Goal: Task Accomplishment & Management: Manage account settings

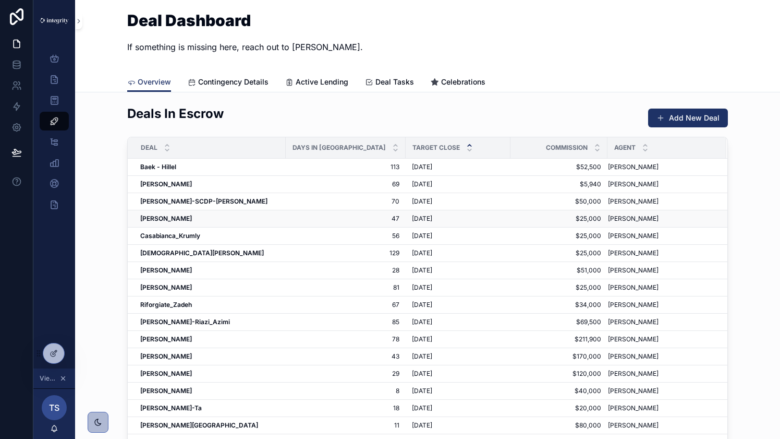
scroll to position [9, 0]
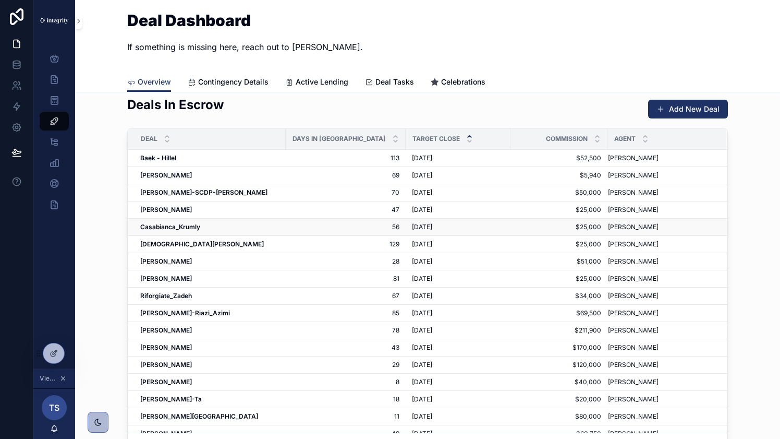
click at [166, 225] on strong "Casabianca_Krumly" at bounding box center [170, 227] width 60 height 8
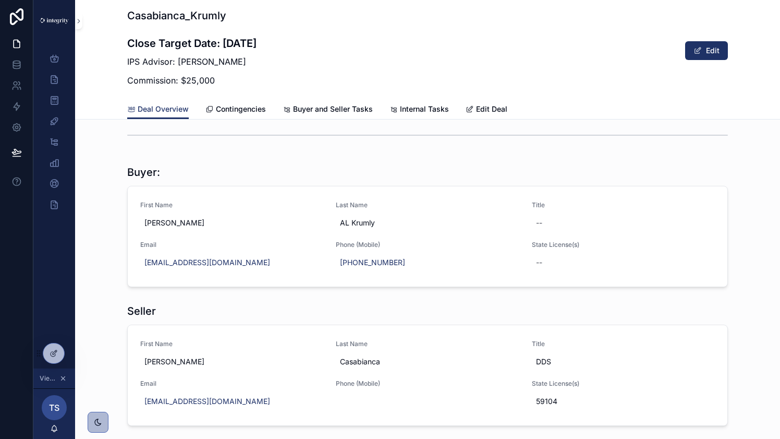
scroll to position [795, 0]
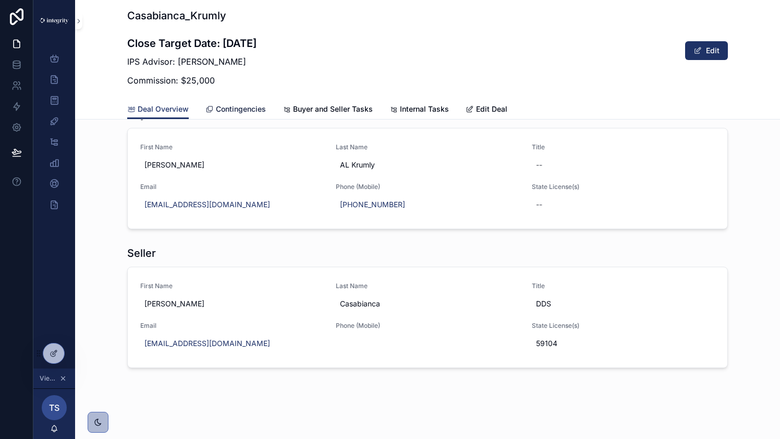
click at [241, 106] on span "Contingencies" at bounding box center [241, 109] width 50 height 10
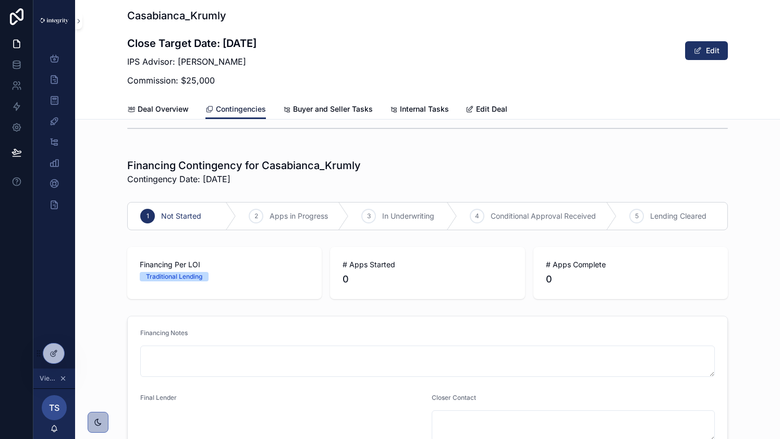
scroll to position [509, 0]
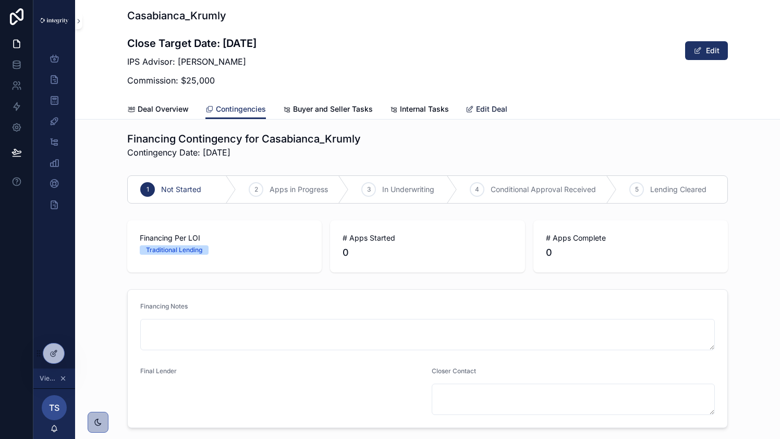
click at [480, 104] on span "Edit Deal" at bounding box center [491, 109] width 31 height 10
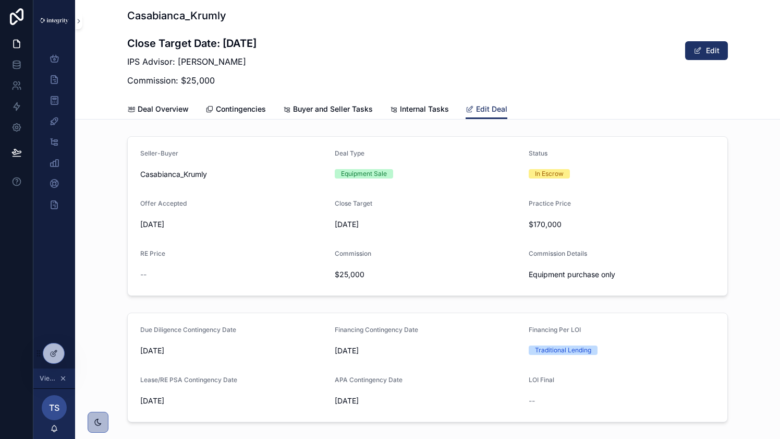
drag, startPoint x: 277, startPoint y: 46, endPoint x: 223, endPoint y: 42, distance: 54.4
click at [223, 42] on div "Casabianca_Krumly Close Target Date: 9/5/2025 IPS Advisor: Tim Miller Commissio…" at bounding box center [427, 50] width 601 height 84
click at [223, 42] on h3 "Close Target Date: [DATE]" at bounding box center [191, 43] width 129 height 16
drag, startPoint x: 223, startPoint y: 42, endPoint x: 263, endPoint y: 42, distance: 40.2
click at [257, 42] on h3 "Close Target Date: [DATE]" at bounding box center [191, 43] width 129 height 16
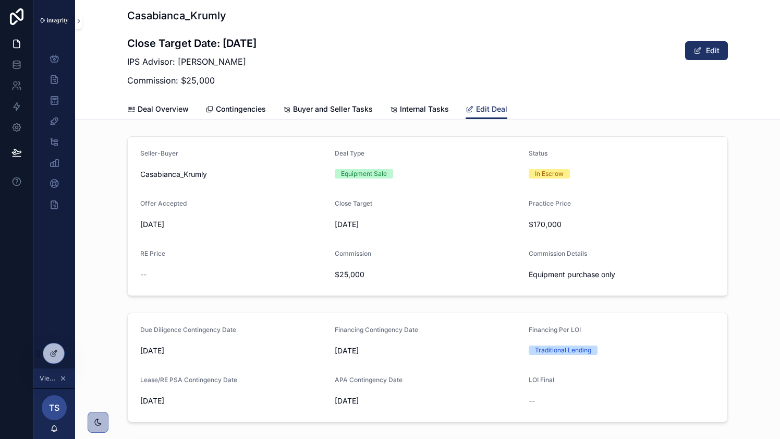
click at [257, 42] on h3 "Close Target Date: [DATE]" at bounding box center [191, 43] width 129 height 16
drag, startPoint x: 272, startPoint y: 43, endPoint x: 224, endPoint y: 44, distance: 48.0
click at [224, 44] on div "Casabianca_Krumly Close Target Date: 9/5/2025 IPS Advisor: Tim Miller Commissio…" at bounding box center [427, 50] width 601 height 84
click at [224, 44] on h3 "Close Target Date: [DATE]" at bounding box center [191, 43] width 129 height 16
drag, startPoint x: 224, startPoint y: 44, endPoint x: 273, endPoint y: 43, distance: 48.5
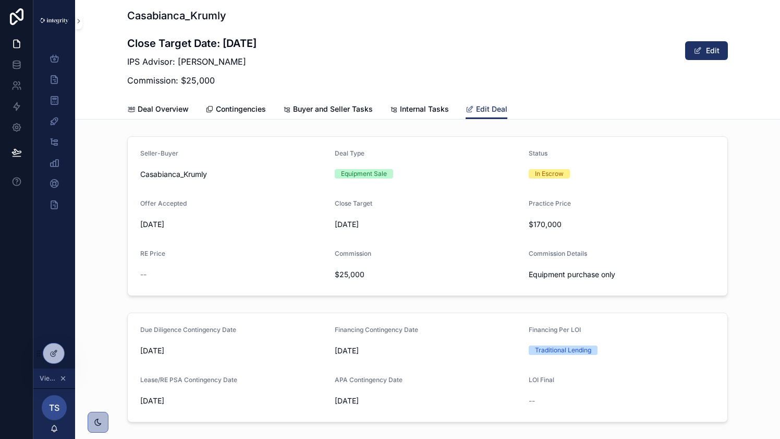
click at [273, 43] on div "Casabianca_Krumly Close Target Date: 9/5/2025 IPS Advisor: Tim Miller Commissio…" at bounding box center [427, 50] width 601 height 84
click at [155, 108] on span "Deal Overview" at bounding box center [163, 109] width 51 height 10
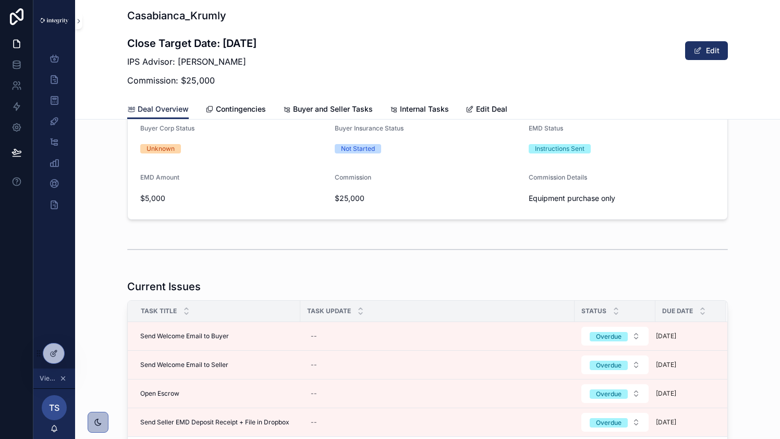
scroll to position [366, 0]
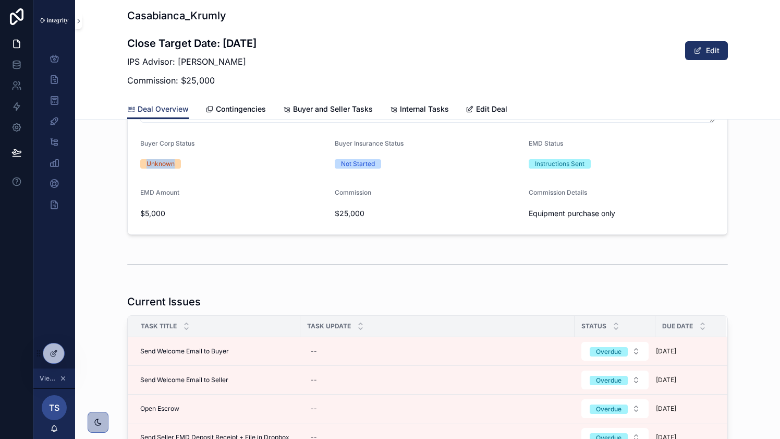
drag, startPoint x: 180, startPoint y: 165, endPoint x: 143, endPoint y: 164, distance: 37.0
click at [143, 164] on span "Unknown" at bounding box center [160, 163] width 41 height 9
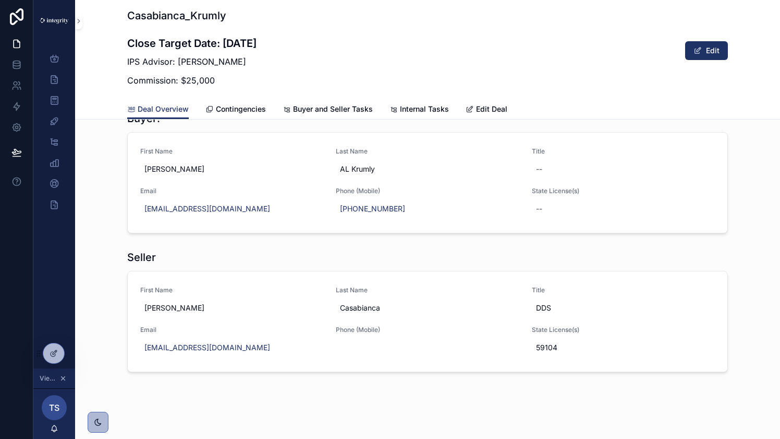
scroll to position [795, 0]
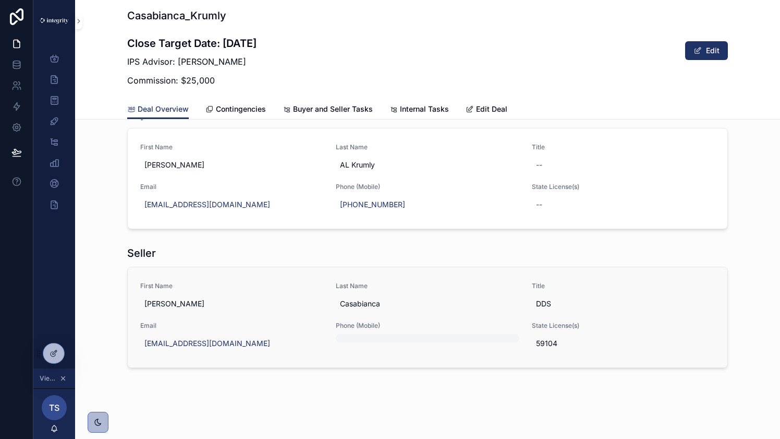
click at [358, 337] on div "scrollable content" at bounding box center [427, 338] width 183 height 8
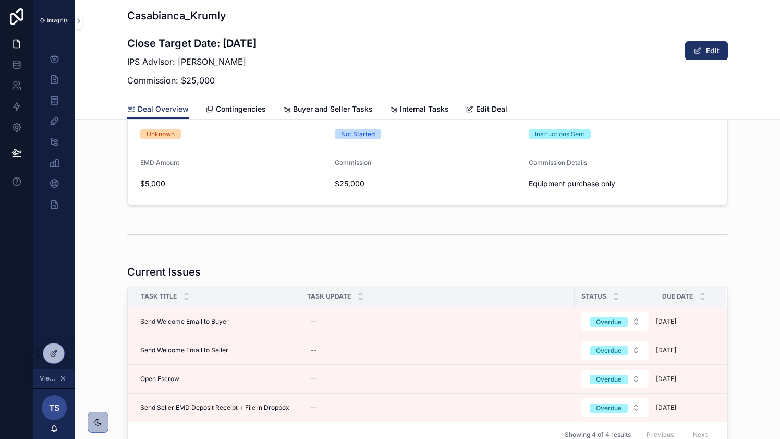
scroll to position [440, 0]
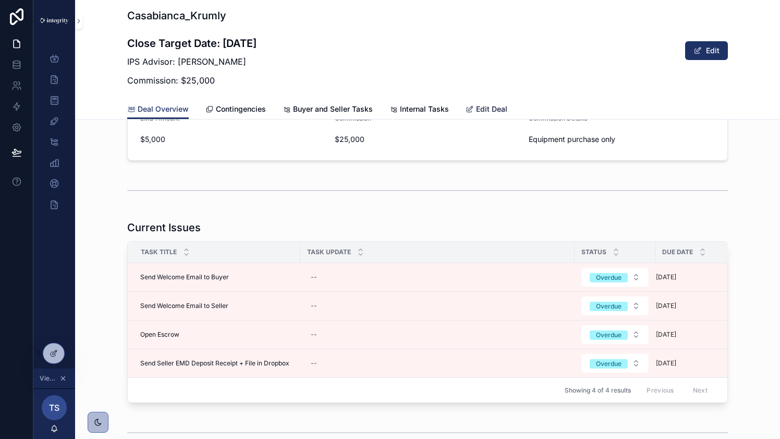
click at [499, 105] on span "Edit Deal" at bounding box center [491, 109] width 31 height 10
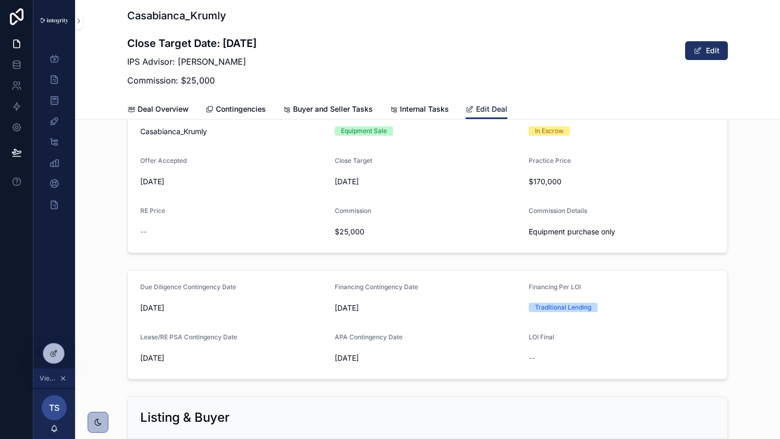
scroll to position [62, 0]
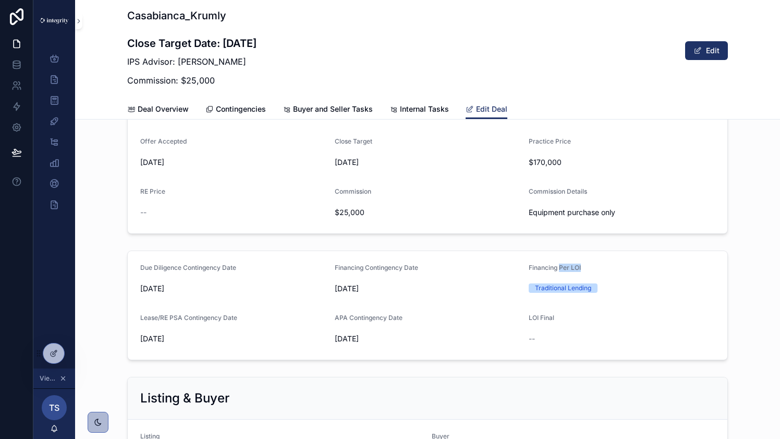
drag, startPoint x: 582, startPoint y: 268, endPoint x: 559, endPoint y: 266, distance: 23.0
click at [559, 266] on div "Financing Per LOI" at bounding box center [598, 269] width 138 height 13
click at [560, 266] on span "Financing Per LOI" at bounding box center [555, 267] width 52 height 8
drag, startPoint x: 560, startPoint y: 266, endPoint x: 580, endPoint y: 266, distance: 20.3
click at [580, 266] on span "Financing Per LOI" at bounding box center [555, 267] width 52 height 8
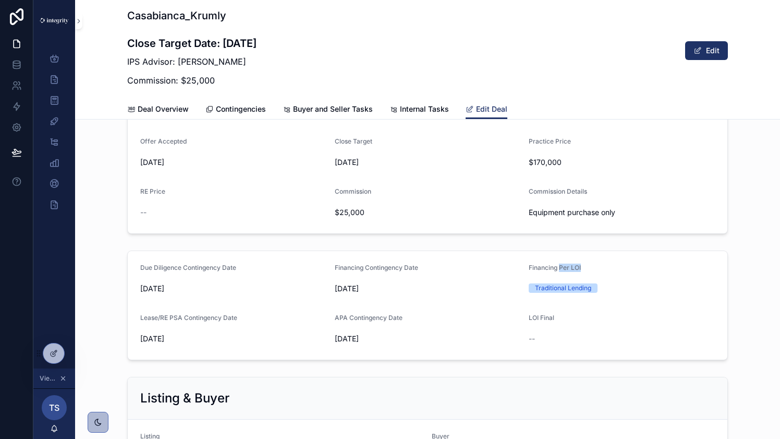
click at [580, 266] on span "Financing Per LOI" at bounding box center [555, 267] width 52 height 8
drag, startPoint x: 538, startPoint y: 285, endPoint x: 614, endPoint y: 285, distance: 76.1
click at [614, 285] on div "Traditional Lending" at bounding box center [598, 287] width 138 height 9
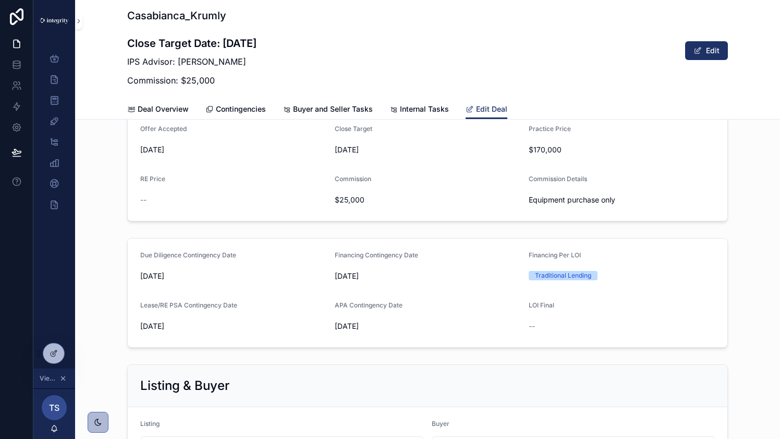
scroll to position [43, 0]
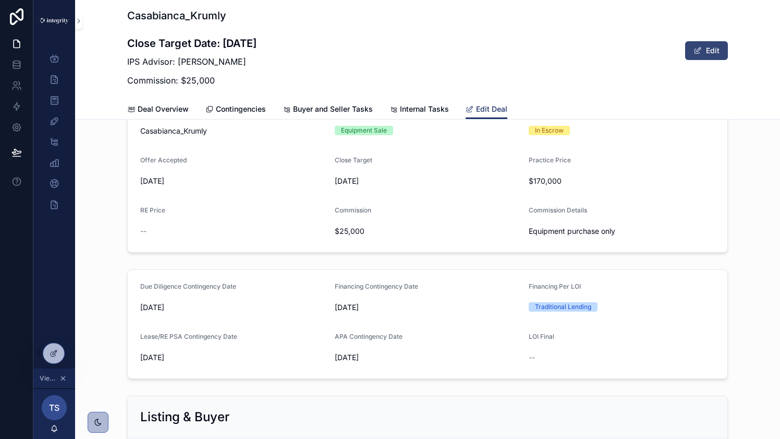
click at [720, 46] on button "Edit" at bounding box center [706, 50] width 43 height 19
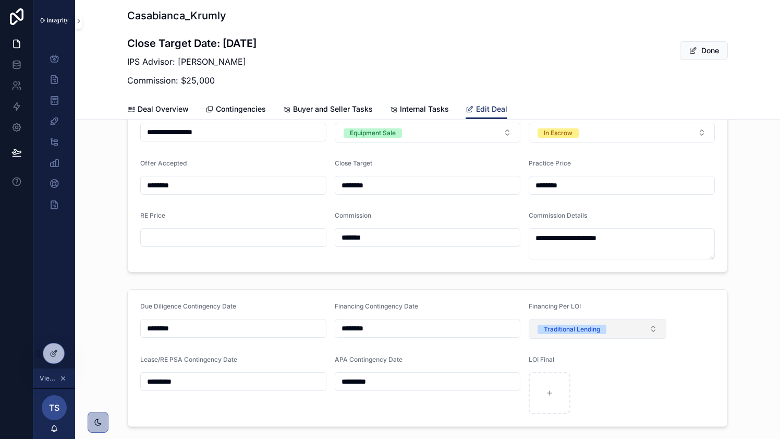
click at [624, 332] on button "Traditional Lending" at bounding box center [598, 329] width 138 height 20
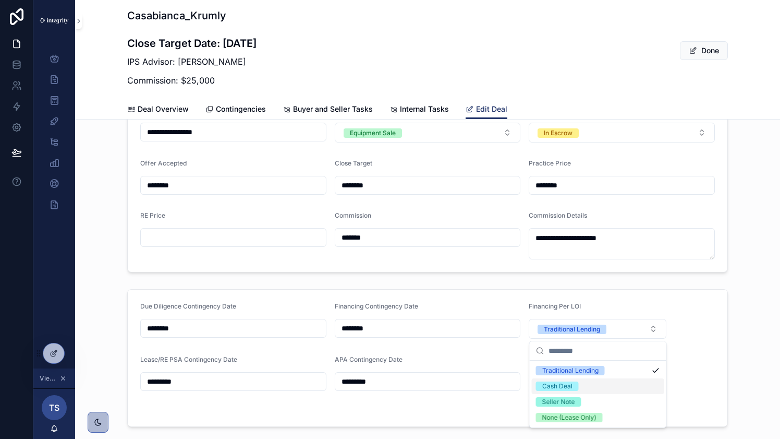
click at [613, 386] on div "Cash Deal" at bounding box center [598, 386] width 132 height 16
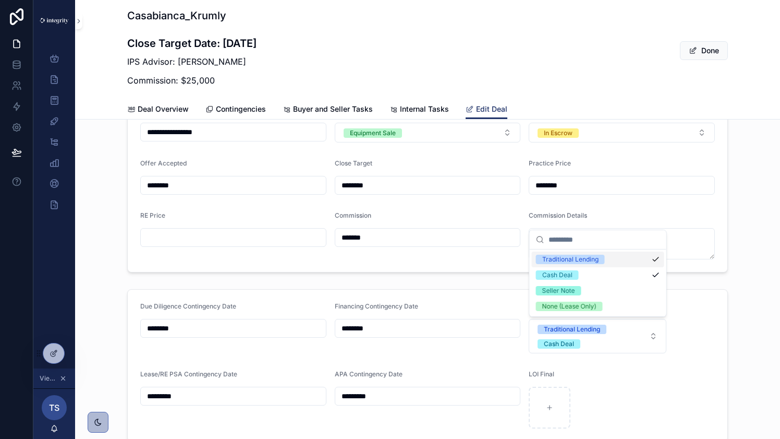
click at [648, 257] on div "Traditional Lending" at bounding box center [598, 259] width 132 height 16
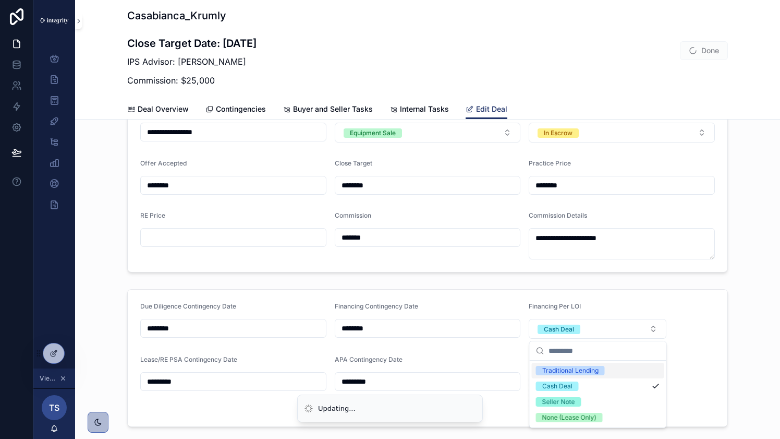
click at [690, 347] on form "Due Diligence Contingency Date ******** Financing Contingency Date ******** Fin…" at bounding box center [428, 357] width 600 height 137
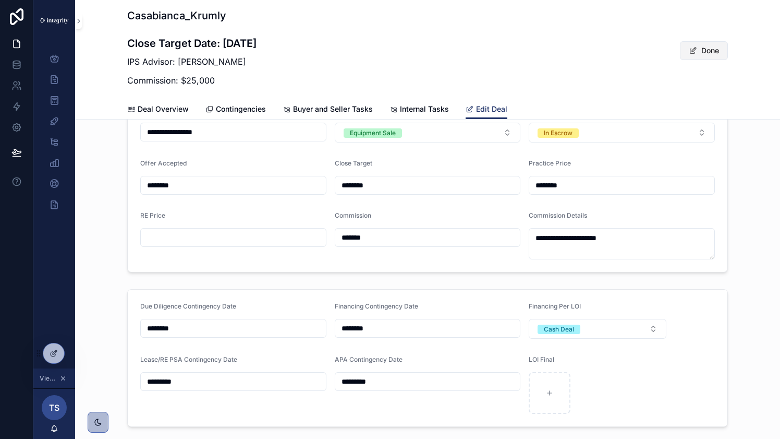
click at [708, 52] on button "Done" at bounding box center [704, 50] width 48 height 19
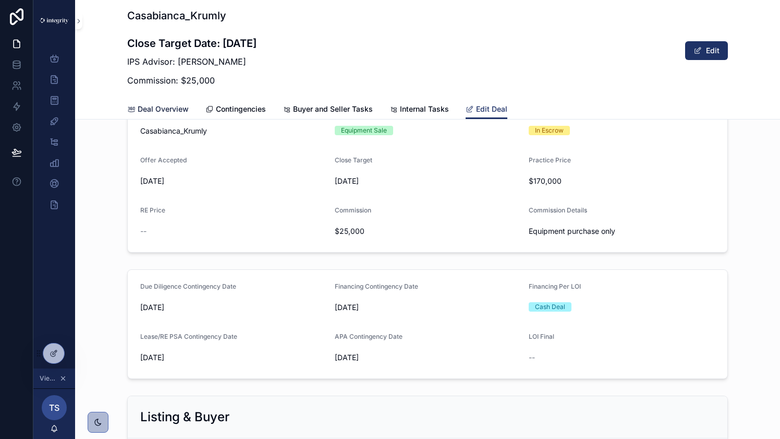
click at [169, 112] on span "Deal Overview" at bounding box center [163, 109] width 51 height 10
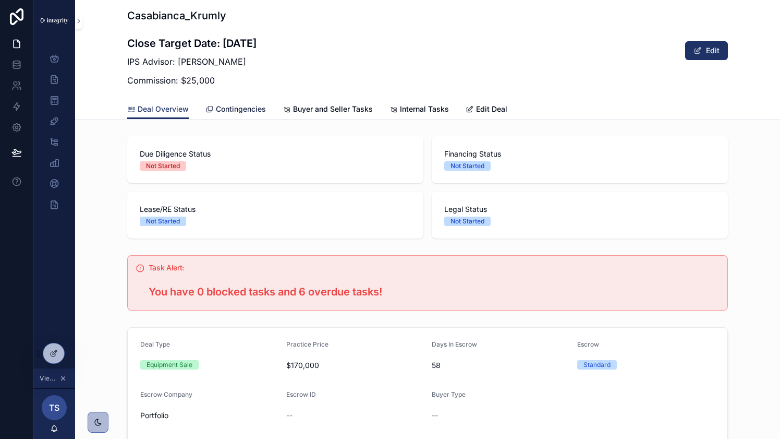
click at [246, 112] on span "Contingencies" at bounding box center [241, 109] width 50 height 10
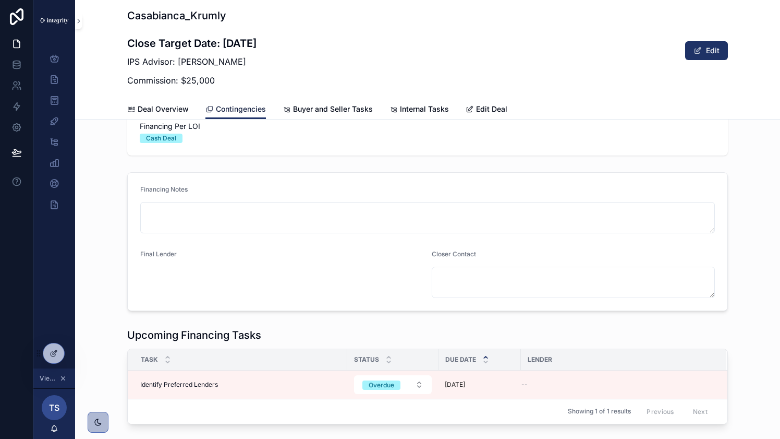
scroll to position [656, 0]
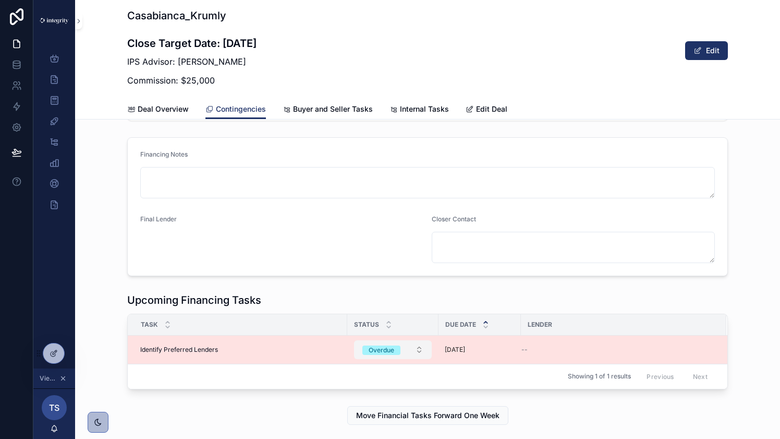
click at [418, 347] on button "Overdue" at bounding box center [393, 349] width 78 height 19
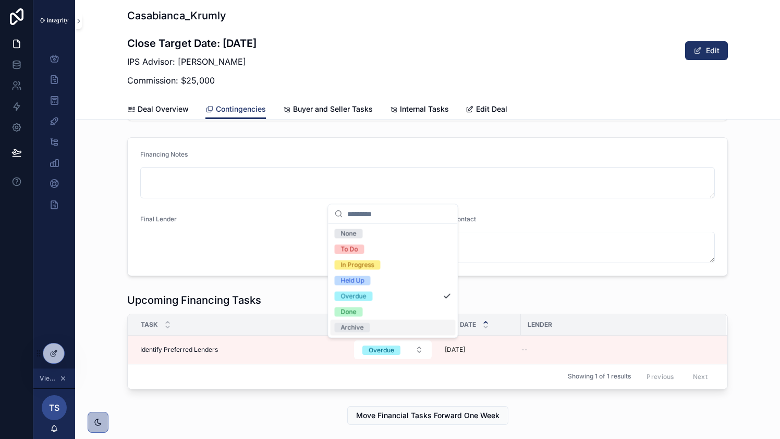
click at [417, 326] on div "Archive" at bounding box center [393, 328] width 125 height 16
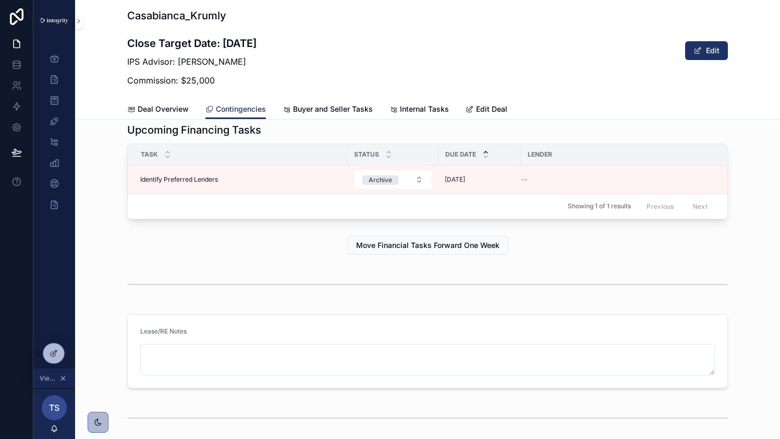
scroll to position [818, 0]
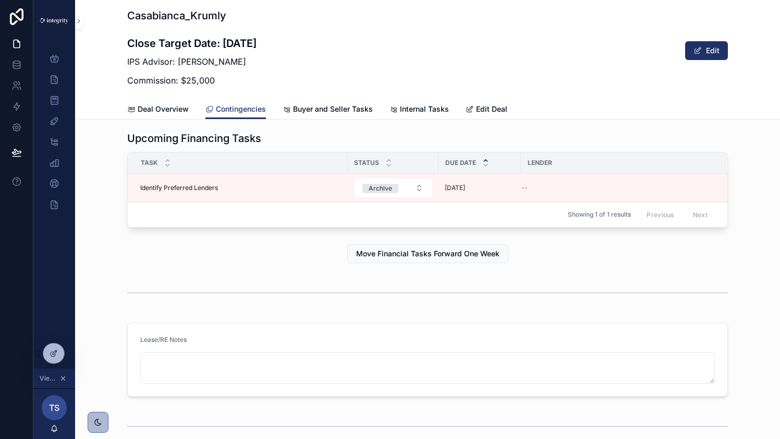
click at [64, 378] on icon "scrollable content" at bounding box center [62, 377] width 7 height 7
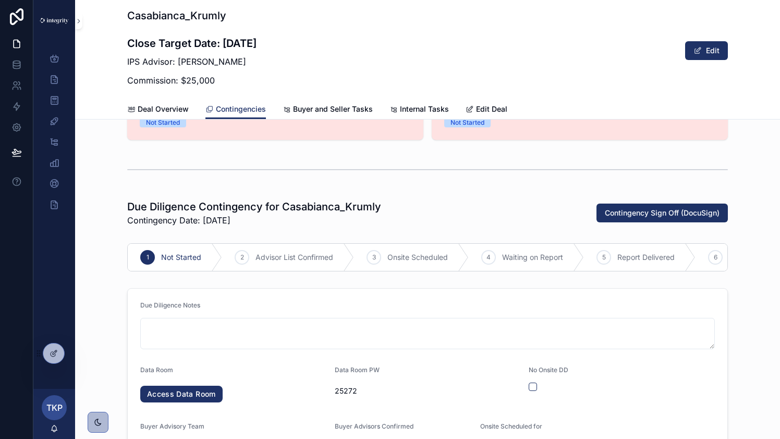
scroll to position [0, 0]
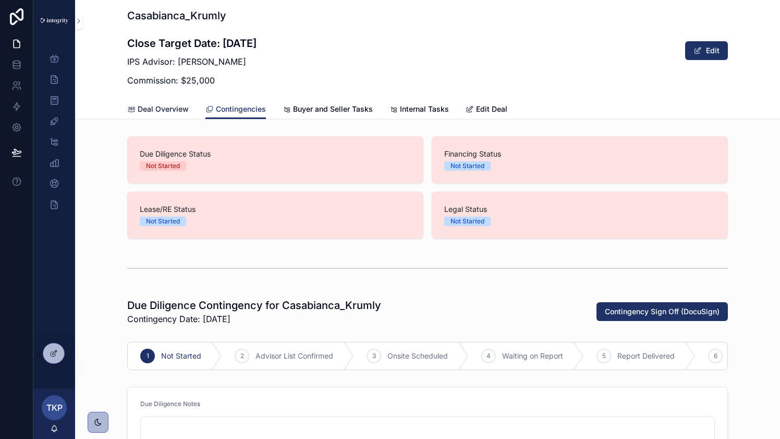
click at [146, 109] on span "Deal Overview" at bounding box center [163, 109] width 51 height 10
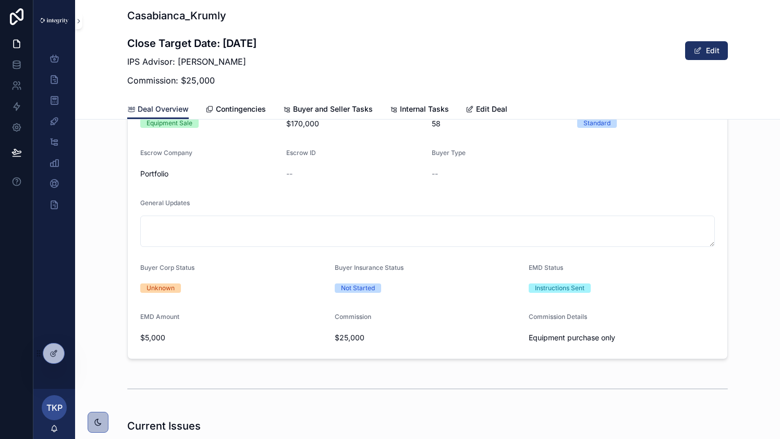
scroll to position [222, 0]
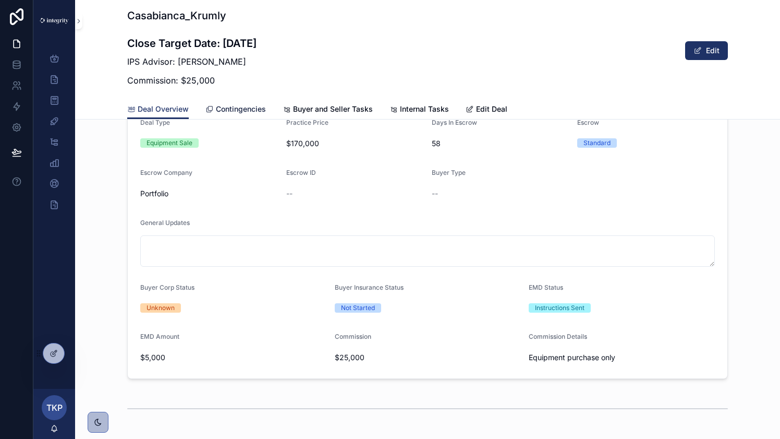
click at [240, 108] on span "Contingencies" at bounding box center [241, 109] width 50 height 10
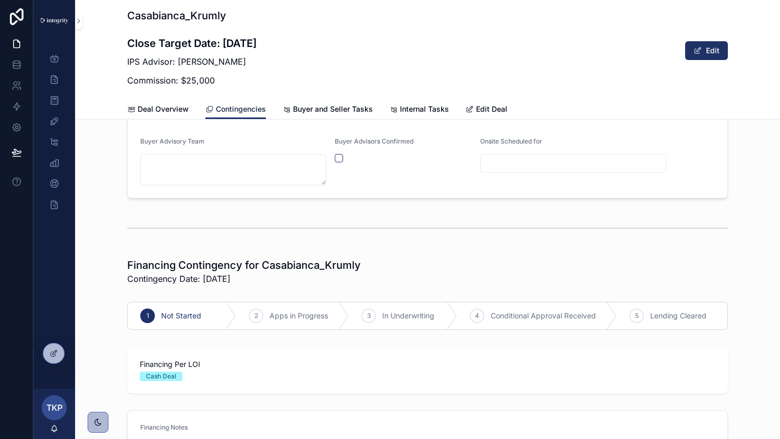
scroll to position [407, 0]
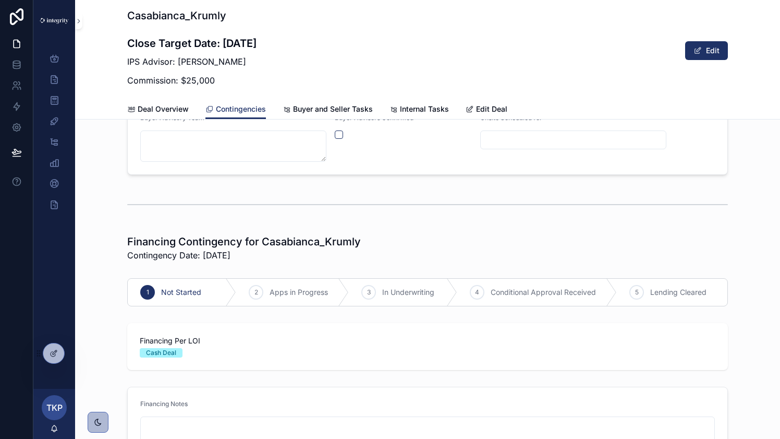
click at [54, 348] on div at bounding box center [53, 353] width 21 height 20
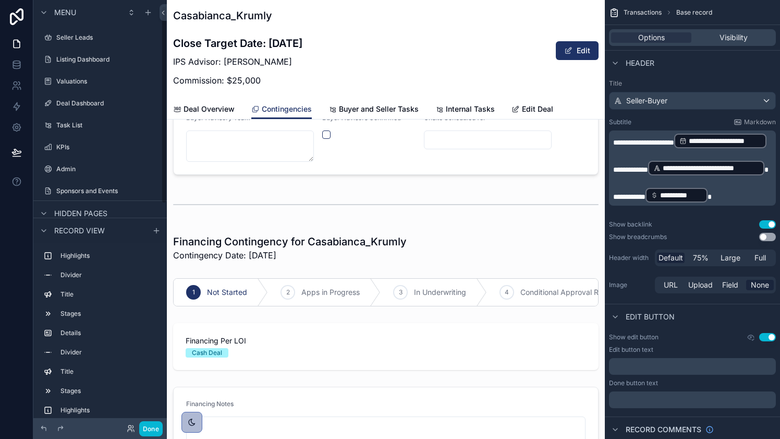
scroll to position [13, 0]
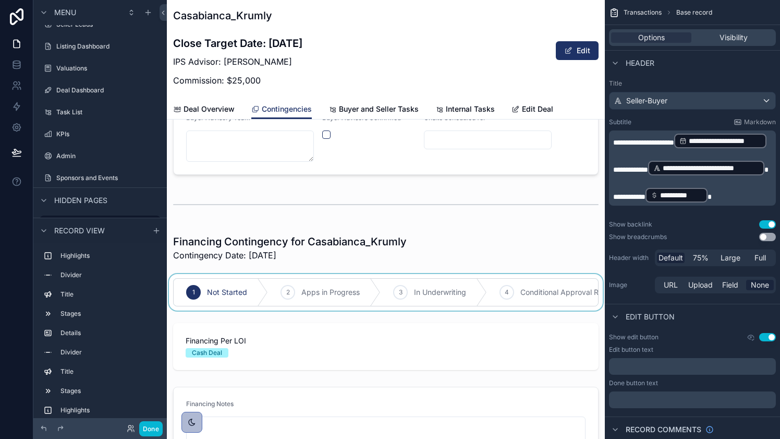
click at [315, 276] on div "scrollable content" at bounding box center [386, 292] width 438 height 37
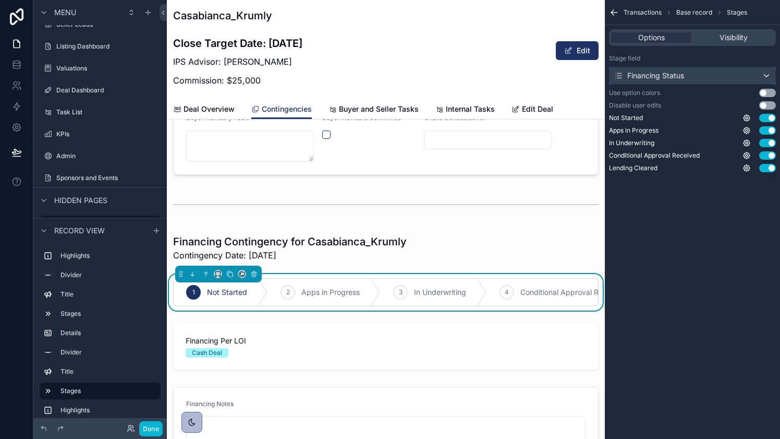
click at [708, 73] on div "Financing Status" at bounding box center [693, 75] width 166 height 17
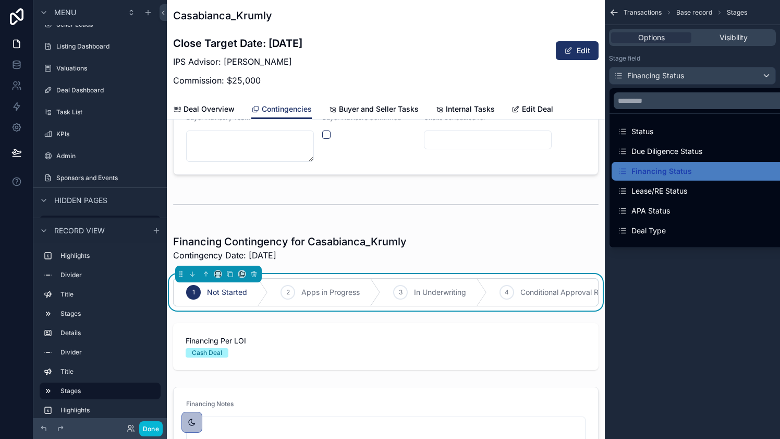
click at [708, 57] on div "scrollable content" at bounding box center [390, 219] width 780 height 439
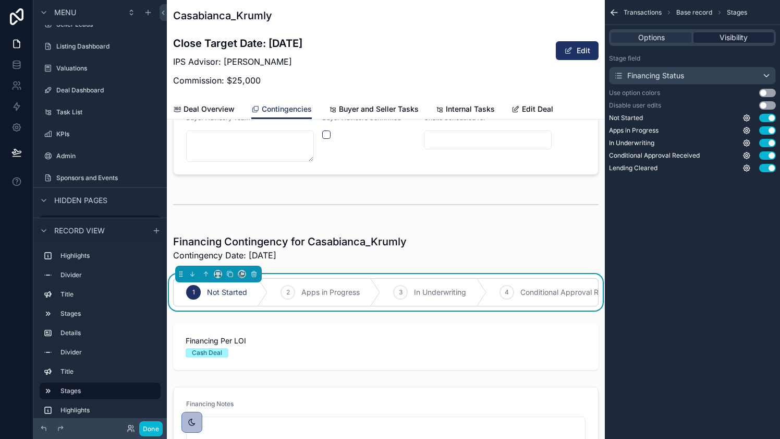
click at [733, 34] on span "Visibility" at bounding box center [734, 37] width 28 height 10
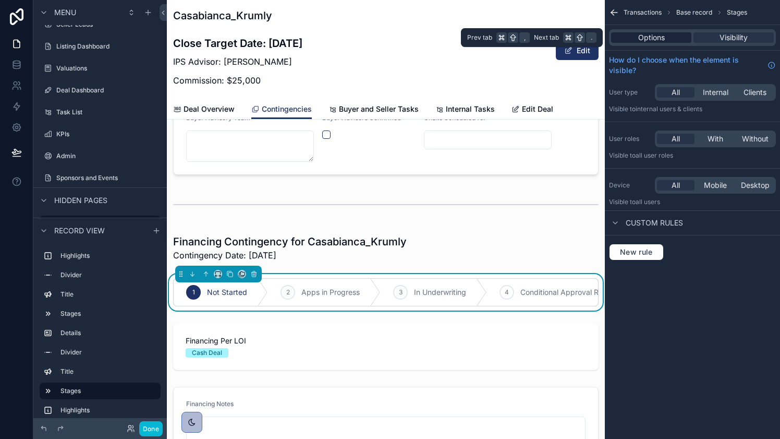
click at [662, 37] on span "Options" at bounding box center [651, 37] width 27 height 10
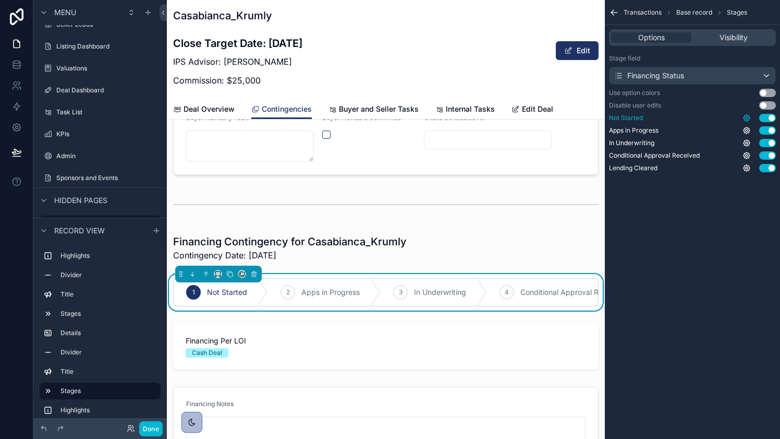
click at [746, 120] on icon "scrollable content" at bounding box center [747, 118] width 8 height 8
click at [707, 223] on div "Transactions Base record Stages Options Visibility Stage field Financing Status…" at bounding box center [692, 219] width 175 height 439
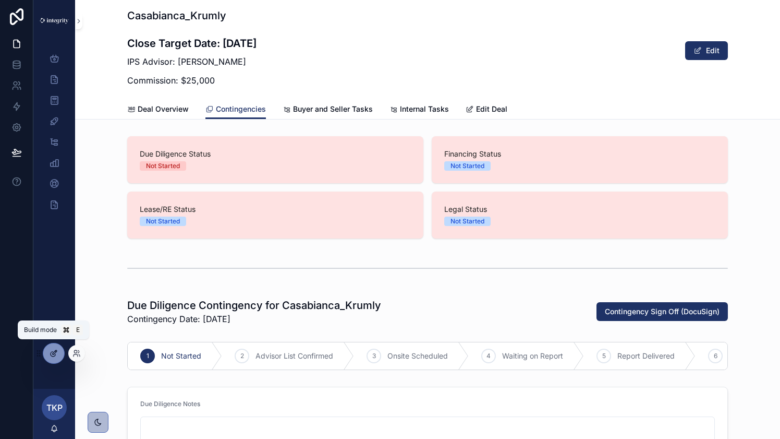
click at [57, 354] on icon at bounding box center [54, 353] width 8 height 8
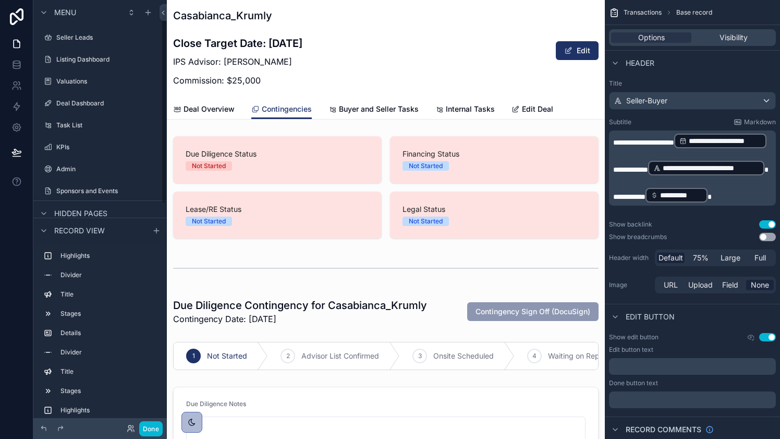
scroll to position [13, 0]
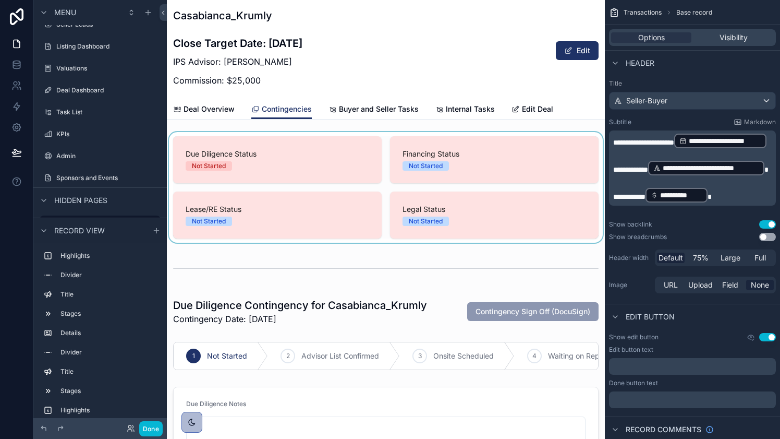
click at [331, 135] on div at bounding box center [386, 187] width 438 height 111
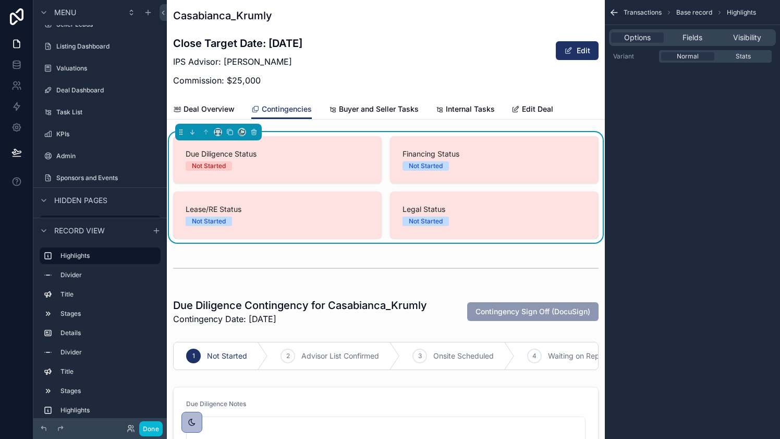
click at [302, 202] on div "Lease/RE Status Not Started" at bounding box center [277, 214] width 209 height 47
click at [694, 37] on span "Fields" at bounding box center [693, 37] width 20 height 10
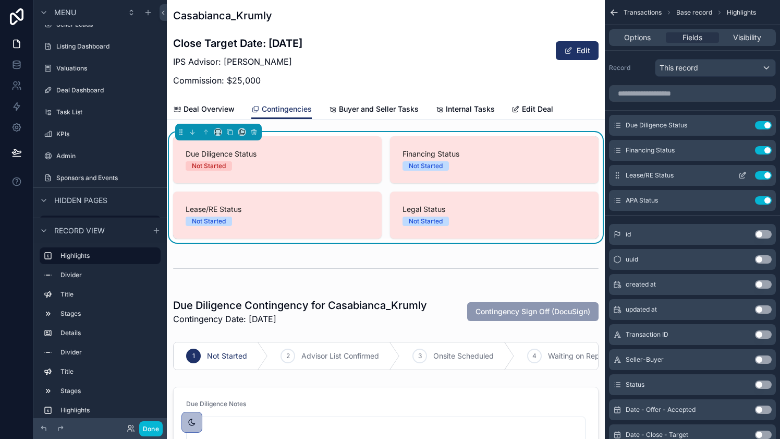
click at [740, 177] on icon "scrollable content" at bounding box center [742, 175] width 8 height 8
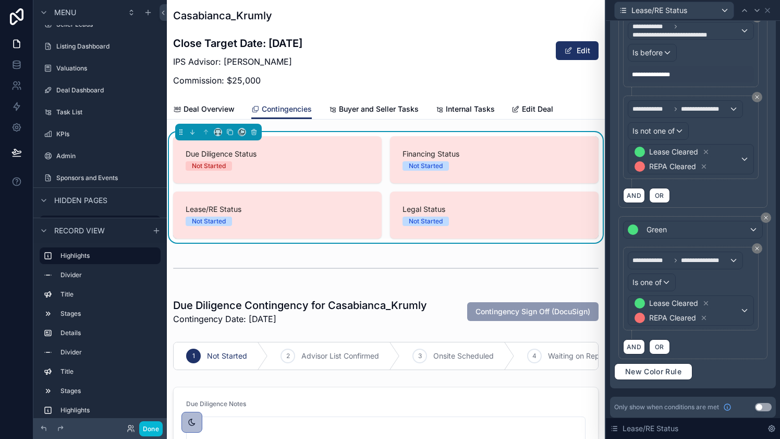
scroll to position [509, 0]
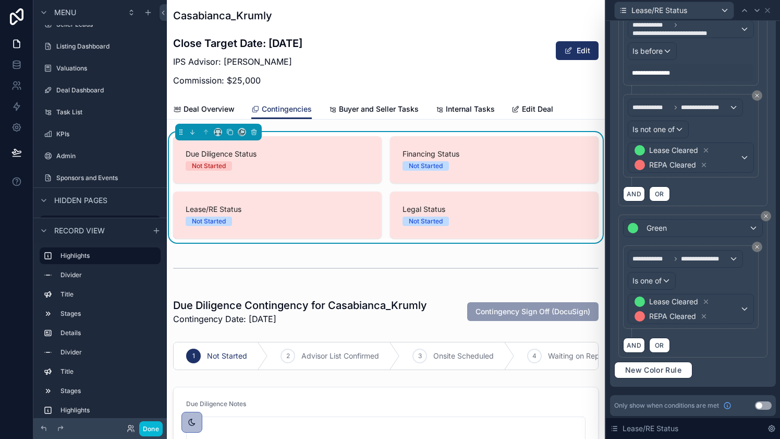
click at [762, 402] on button "Use setting" at bounding box center [763, 405] width 17 height 8
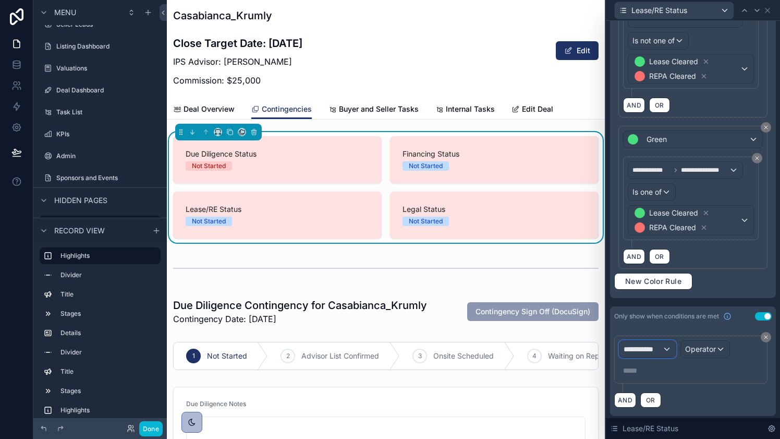
click at [660, 348] on span "**********" at bounding box center [643, 349] width 39 height 10
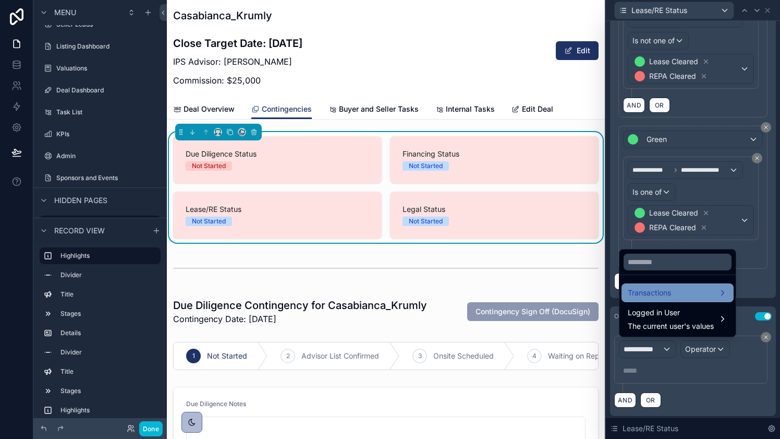
click at [663, 296] on span "Transactions" at bounding box center [649, 292] width 43 height 13
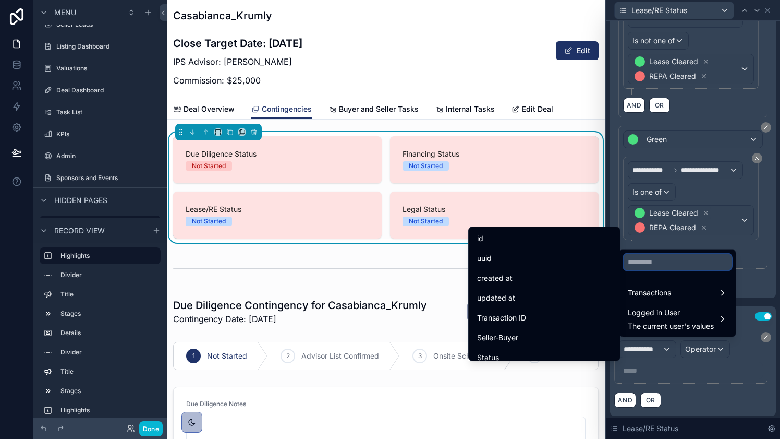
click at [657, 262] on input "text" at bounding box center [678, 261] width 108 height 17
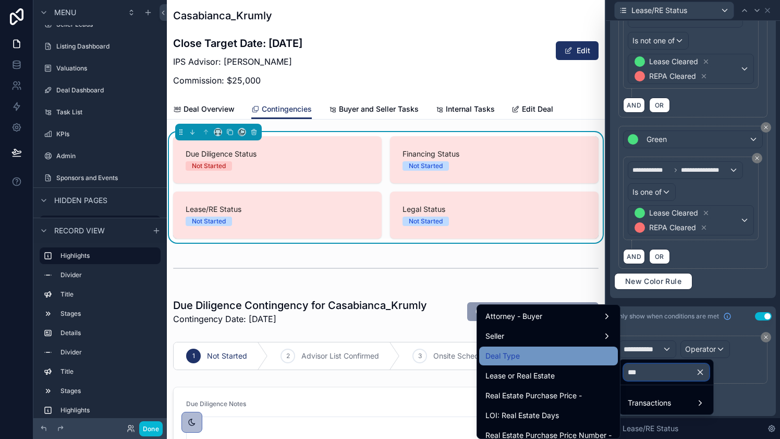
type input "***"
click at [567, 351] on div "Deal Type" at bounding box center [548, 355] width 126 height 13
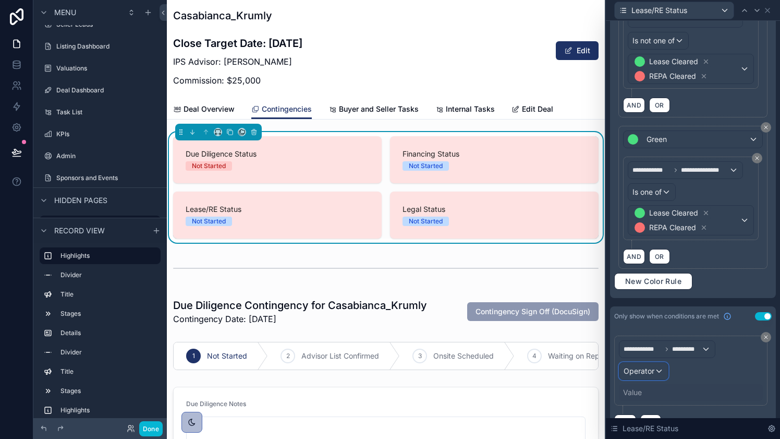
click at [651, 369] on span "Operator" at bounding box center [639, 370] width 31 height 9
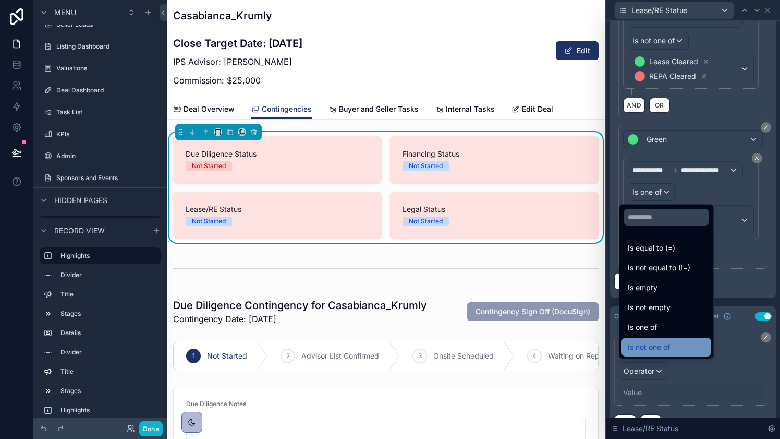
click at [659, 349] on span "Is not one of" at bounding box center [649, 347] width 42 height 13
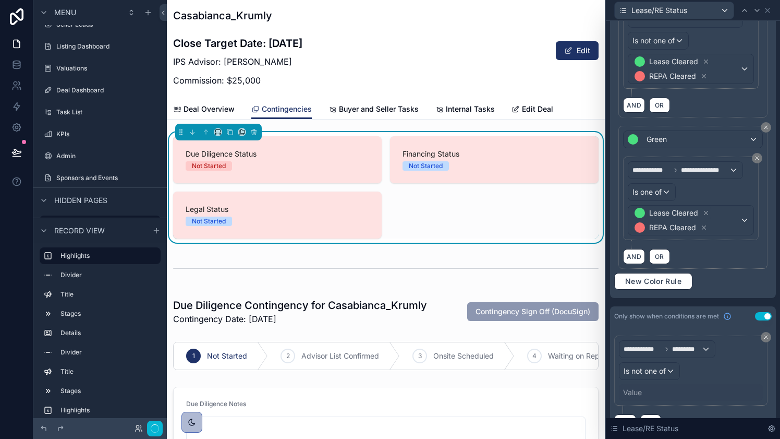
click at [643, 390] on div "Value" at bounding box center [691, 392] width 144 height 17
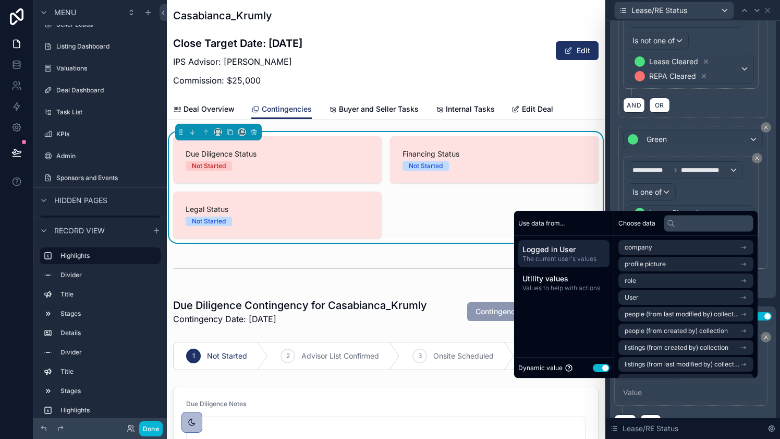
click at [594, 370] on button "Use setting" at bounding box center [601, 367] width 17 height 8
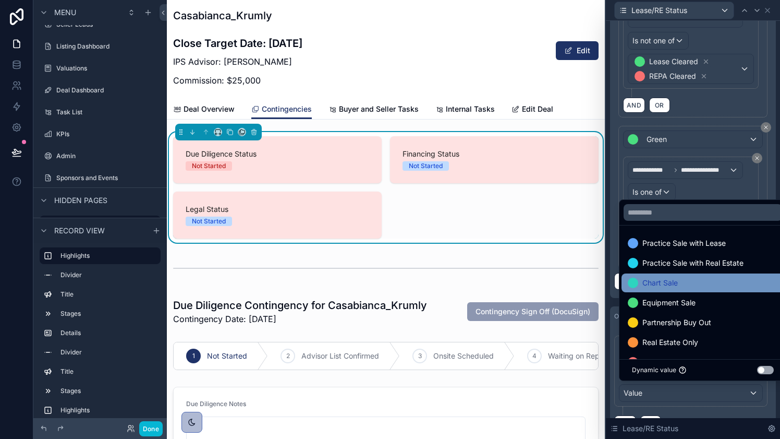
click at [677, 284] on span "Chart Sale" at bounding box center [659, 282] width 35 height 13
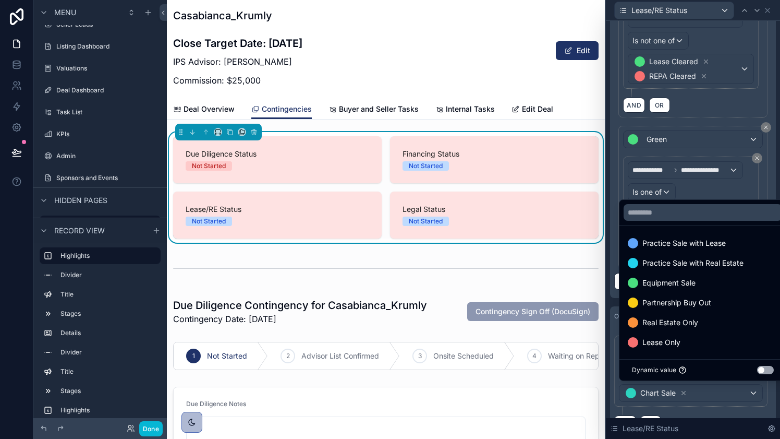
click at [677, 284] on span "Equipment Sale" at bounding box center [668, 282] width 53 height 13
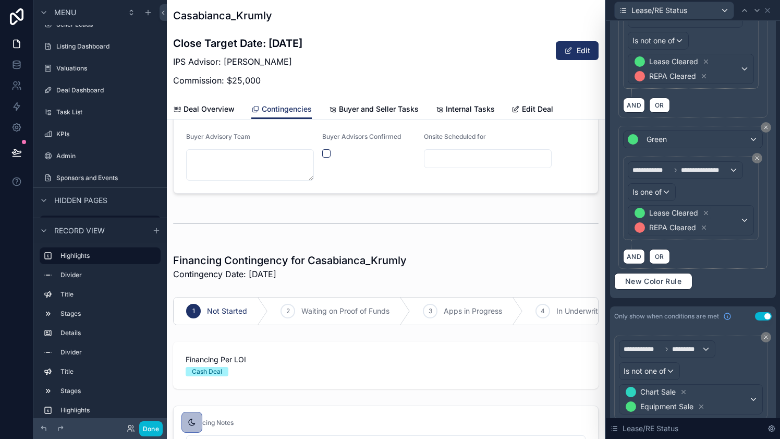
scroll to position [399, 0]
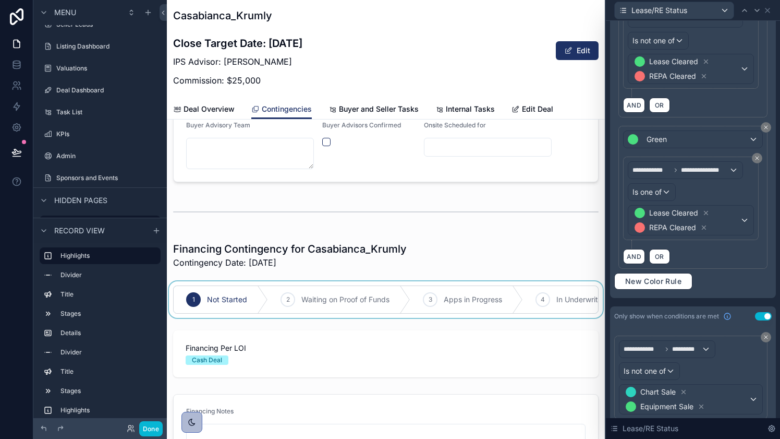
click at [489, 289] on div at bounding box center [386, 299] width 438 height 37
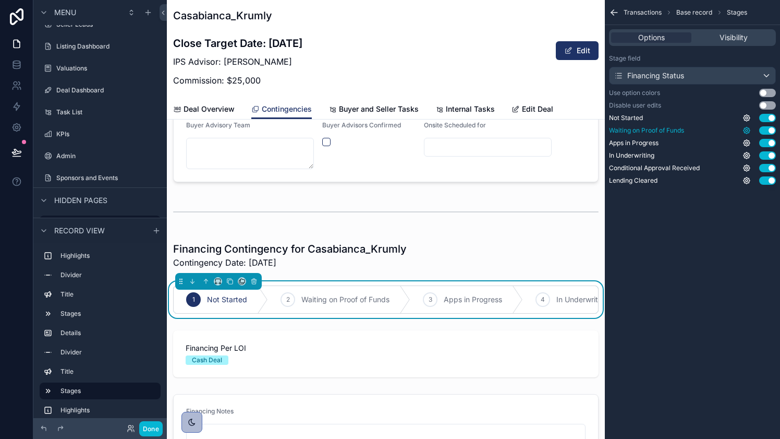
click at [747, 130] on icon "scrollable content" at bounding box center [747, 130] width 8 height 8
click at [721, 125] on button "Use setting" at bounding box center [719, 125] width 17 height 8
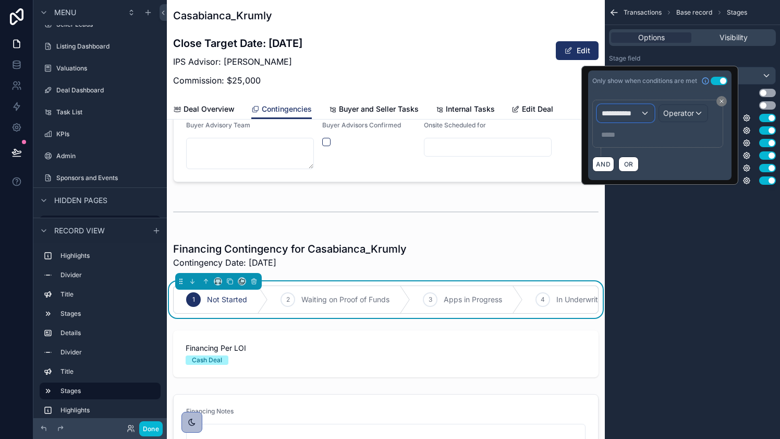
click at [639, 112] on span "**********" at bounding box center [621, 113] width 39 height 10
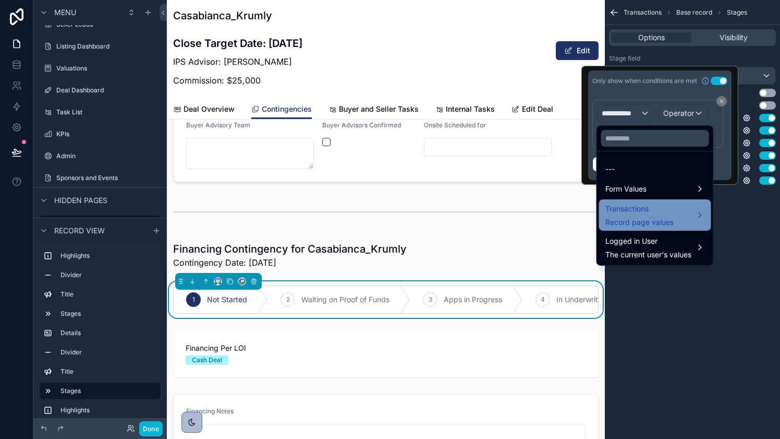
click at [643, 205] on span "Transactions" at bounding box center [639, 208] width 68 height 13
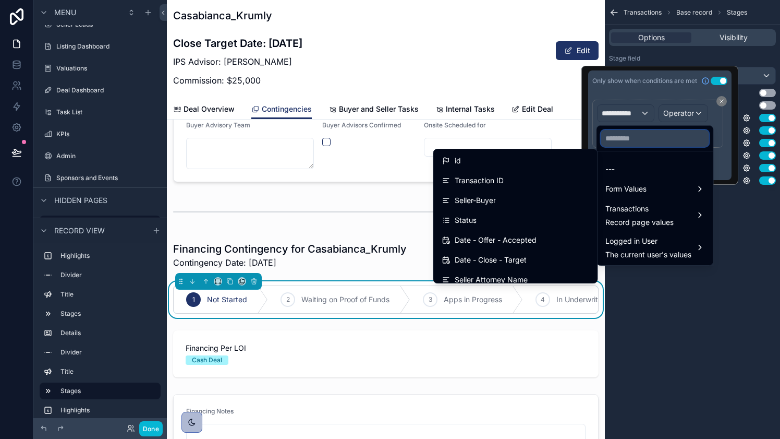
click at [641, 136] on input "text" at bounding box center [655, 138] width 108 height 17
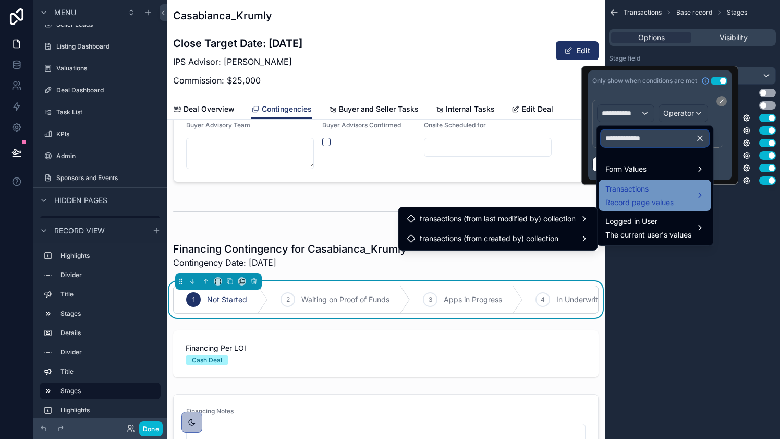
type input "**********"
click at [628, 192] on span "Transactions" at bounding box center [639, 189] width 68 height 13
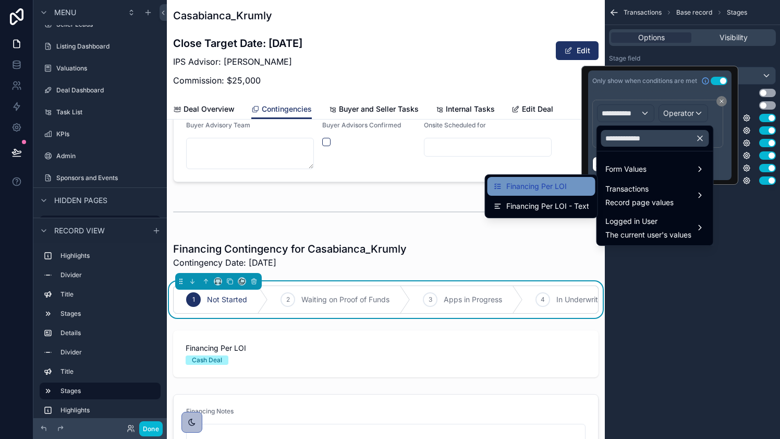
click at [547, 183] on span "Financing Per LOI" at bounding box center [536, 186] width 60 height 13
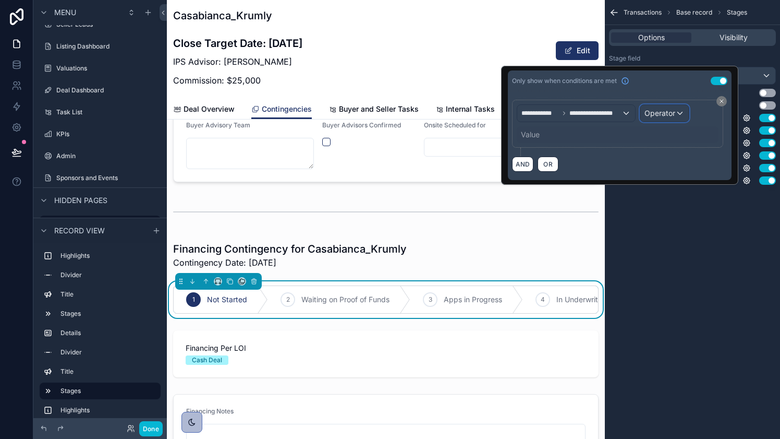
click at [653, 114] on span "Operator" at bounding box center [660, 112] width 31 height 9
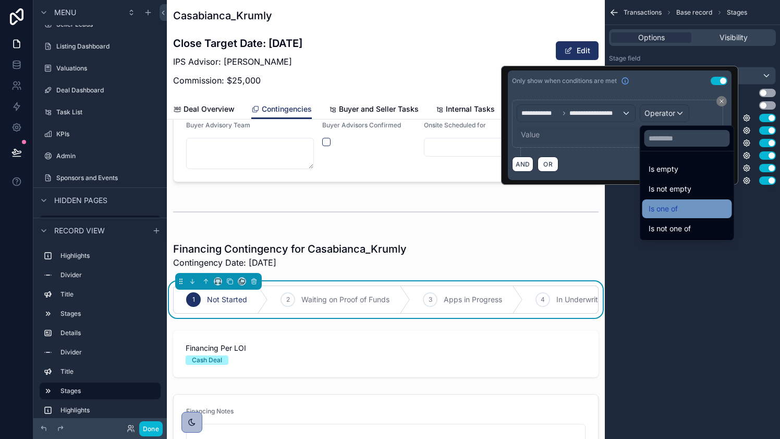
click at [666, 202] on span "Is one of" at bounding box center [663, 208] width 29 height 13
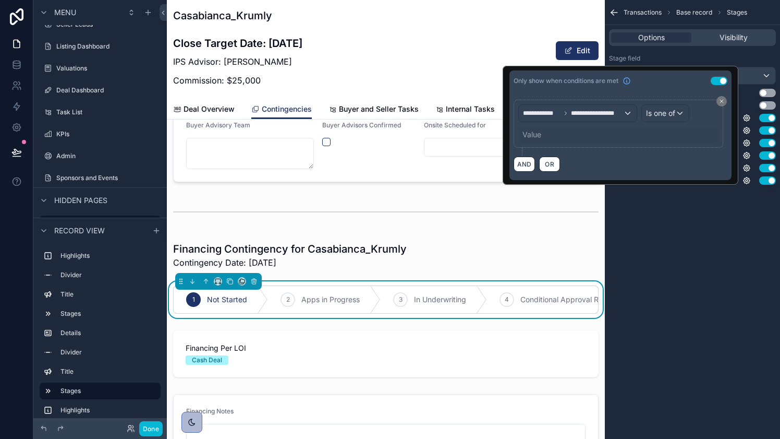
click at [532, 134] on div "Value" at bounding box center [531, 134] width 19 height 10
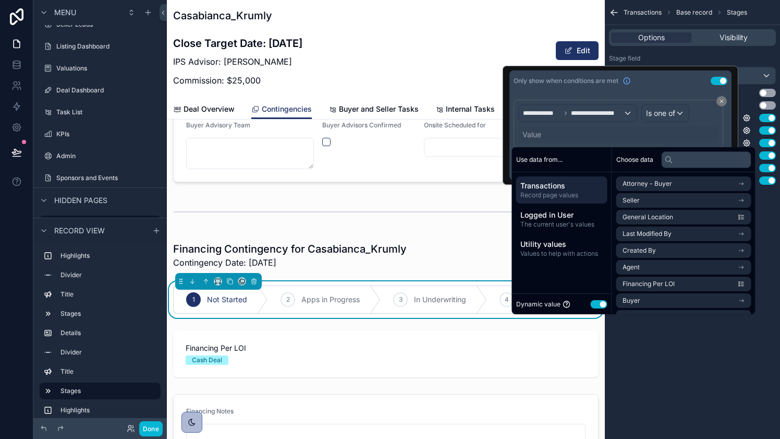
click at [601, 306] on button "Use setting" at bounding box center [599, 304] width 17 height 8
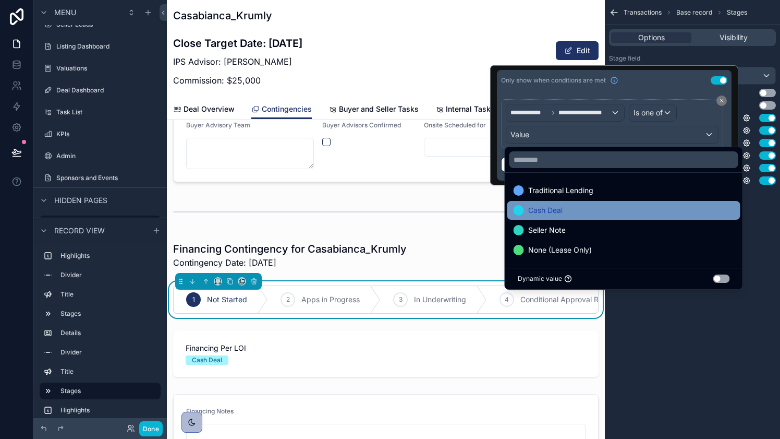
click at [592, 209] on div "Cash Deal" at bounding box center [624, 210] width 221 height 13
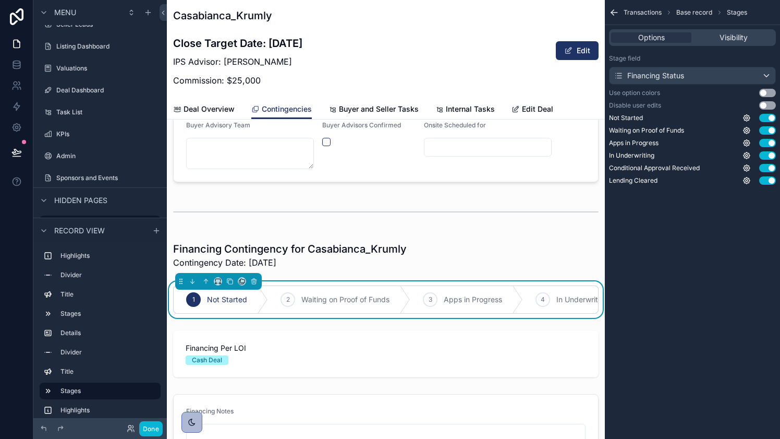
click at [631, 340] on div "Transactions Base record Stages Options Visibility Stage field Financing Status…" at bounding box center [692, 219] width 175 height 439
click at [747, 142] on icon "scrollable content" at bounding box center [747, 143] width 2 height 2
click at [720, 139] on button "Use setting" at bounding box center [719, 137] width 17 height 8
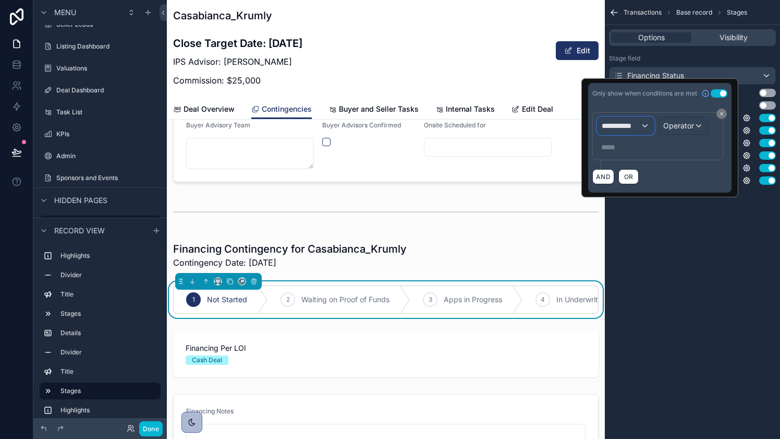
click at [640, 129] on div "**********" at bounding box center [626, 125] width 56 height 17
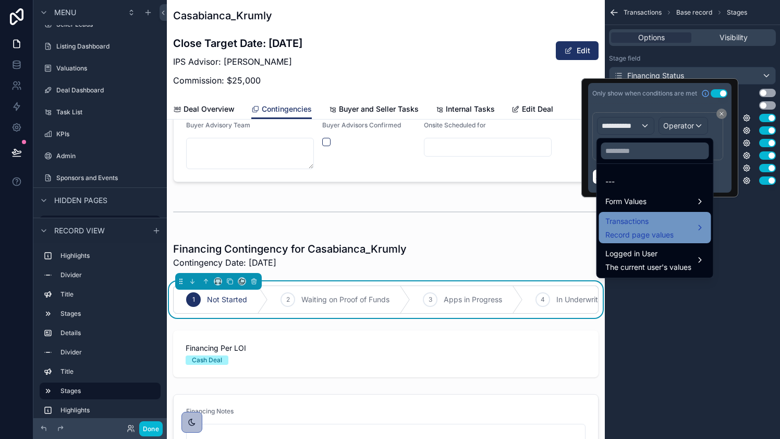
click at [643, 230] on span "Record page values" at bounding box center [639, 234] width 68 height 10
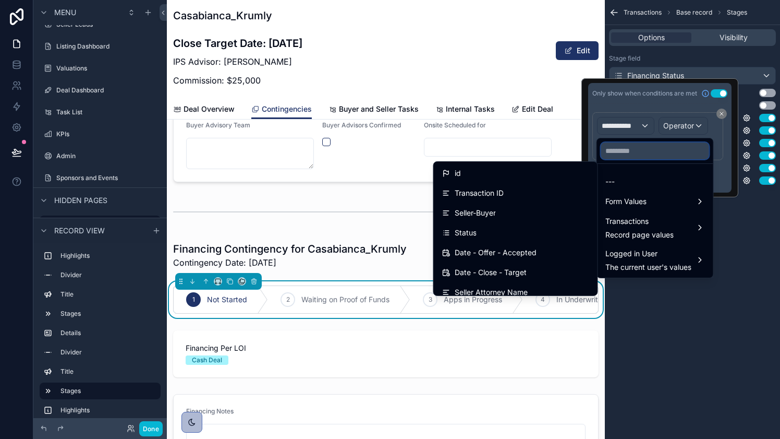
click at [633, 148] on input "text" at bounding box center [655, 150] width 108 height 17
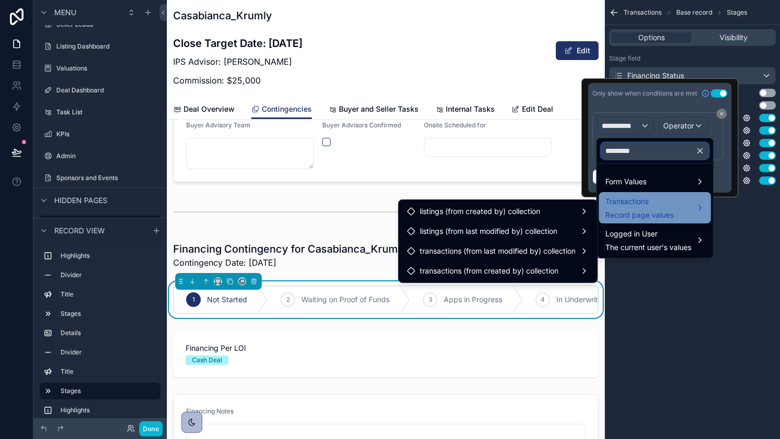
type input "*********"
click at [637, 206] on span "Transactions" at bounding box center [639, 201] width 68 height 13
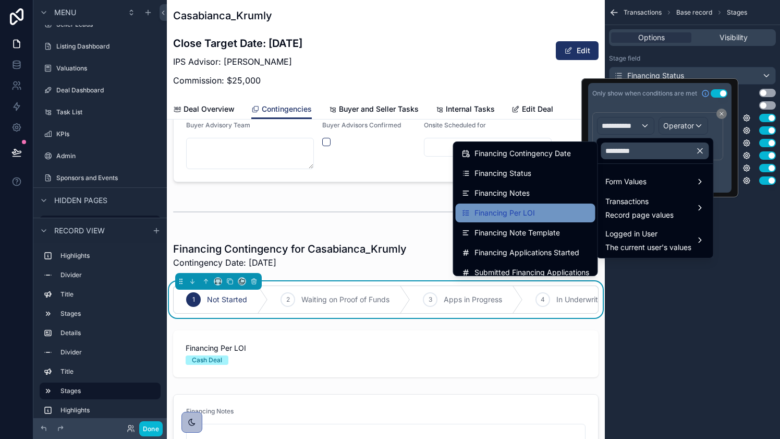
click at [556, 210] on div "Financing Per LOI" at bounding box center [525, 212] width 127 height 13
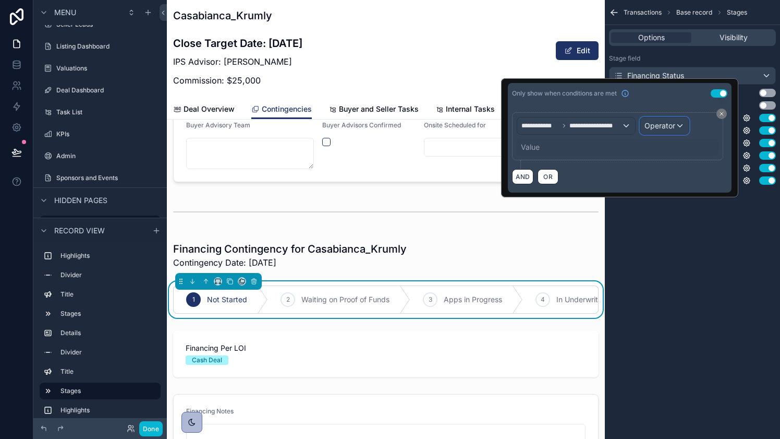
click at [672, 127] on span "Operator" at bounding box center [660, 125] width 31 height 9
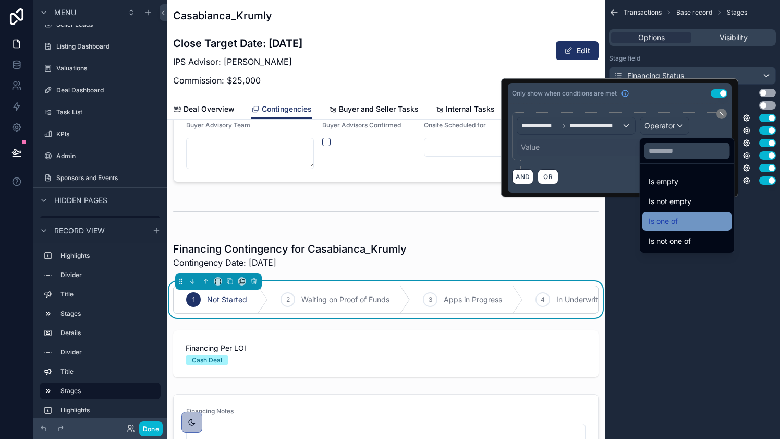
click at [687, 218] on div "Is one of" at bounding box center [687, 221] width 77 height 13
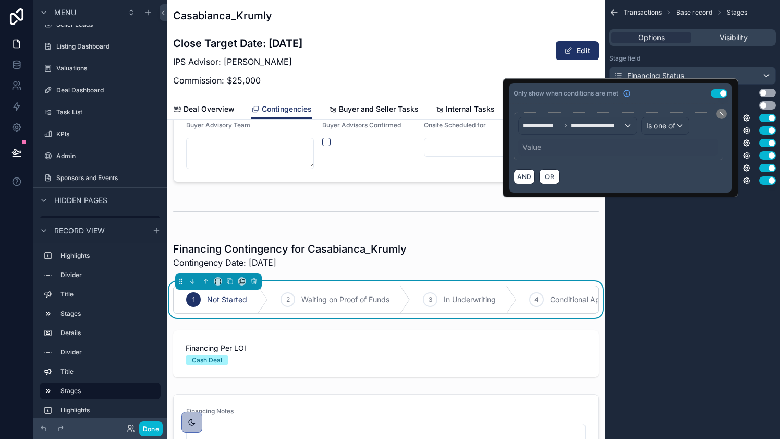
click at [539, 145] on div "Value" at bounding box center [531, 147] width 19 height 10
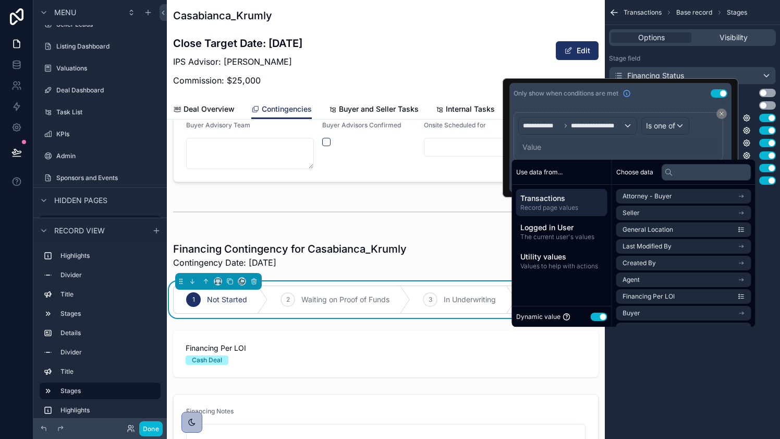
click at [594, 314] on button "Use setting" at bounding box center [599, 316] width 17 height 8
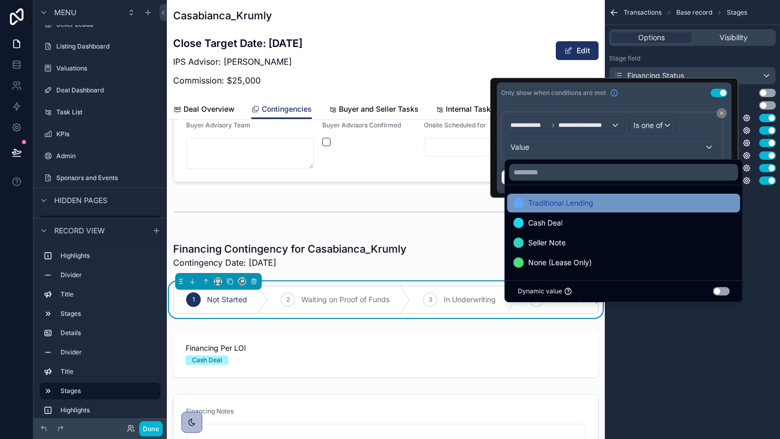
click at [581, 200] on span "Traditional Lending" at bounding box center [560, 203] width 65 height 13
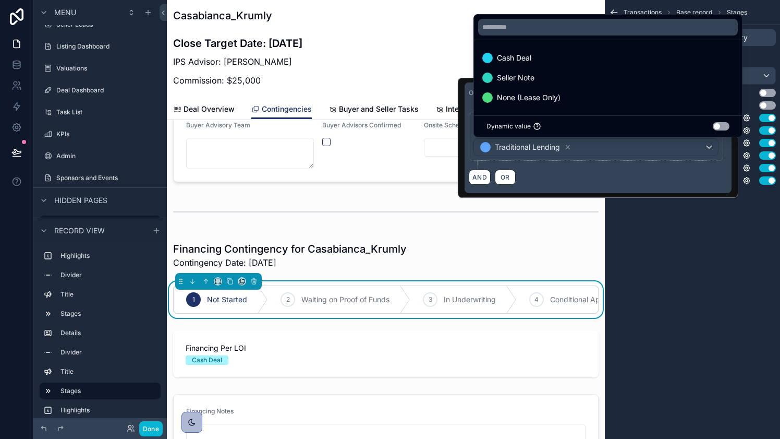
click at [567, 175] on div "AND OR" at bounding box center [598, 177] width 259 height 16
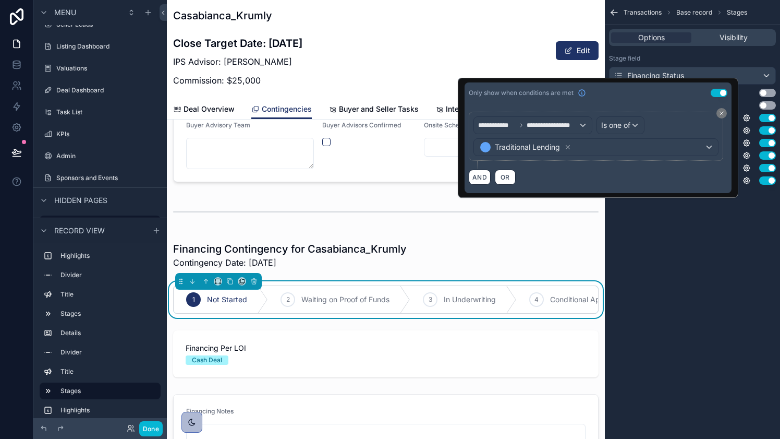
click at [616, 244] on div "Transactions Base record Stages Options Visibility Stage field Financing Status…" at bounding box center [692, 219] width 175 height 439
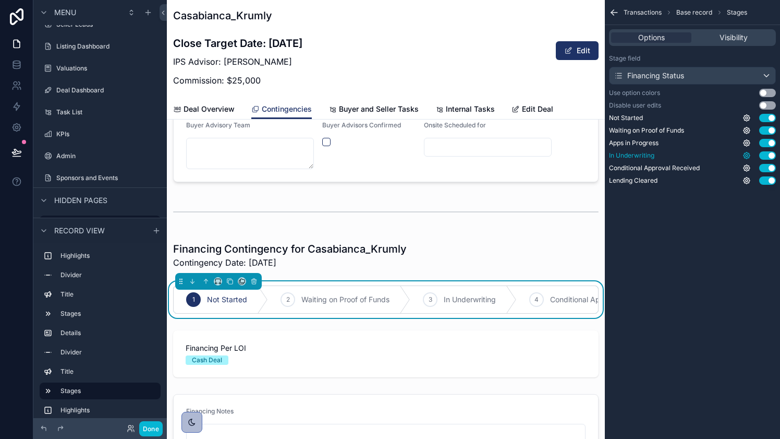
click at [750, 157] on icon "scrollable content" at bounding box center [747, 155] width 8 height 8
click at [724, 148] on button "Use setting" at bounding box center [719, 150] width 17 height 8
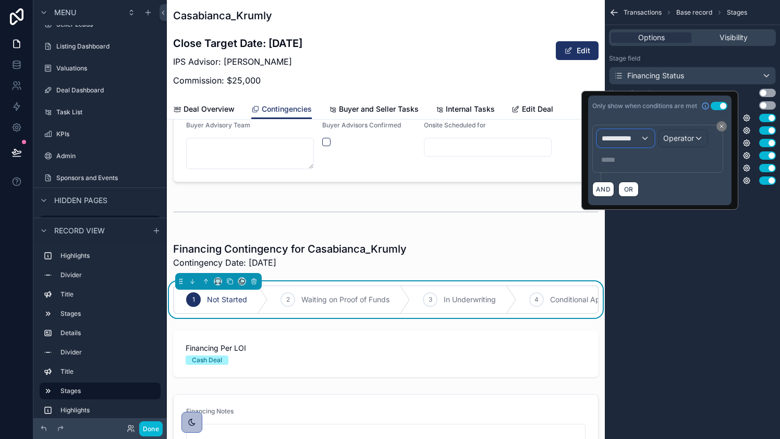
click at [644, 136] on div "**********" at bounding box center [626, 138] width 56 height 17
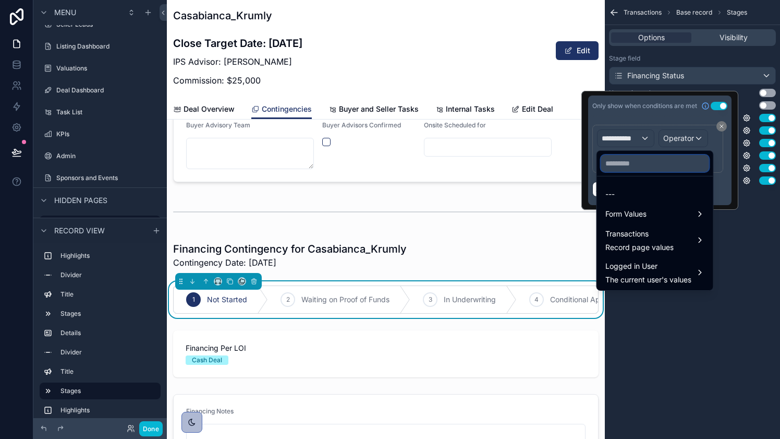
click at [633, 164] on input "text" at bounding box center [655, 163] width 108 height 17
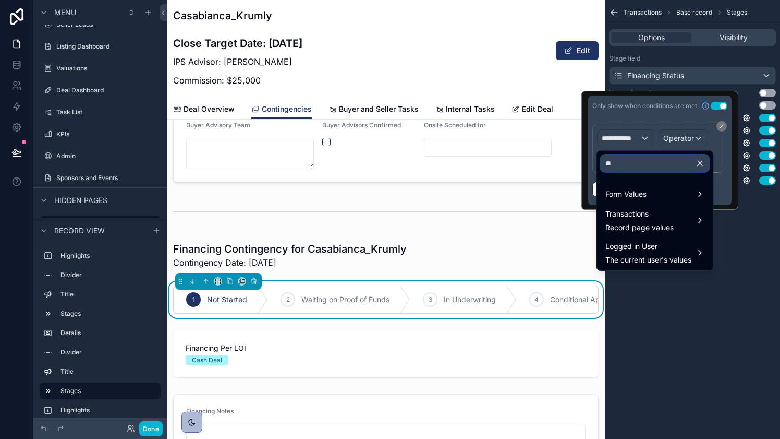
type input "*"
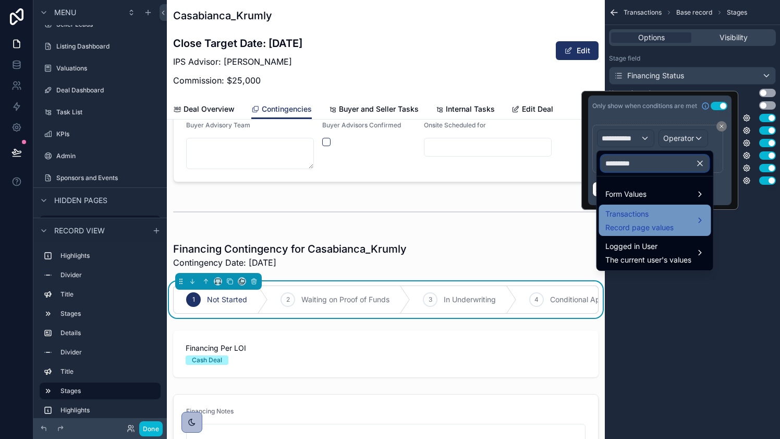
type input "*********"
click at [635, 218] on span "Transactions" at bounding box center [639, 214] width 68 height 13
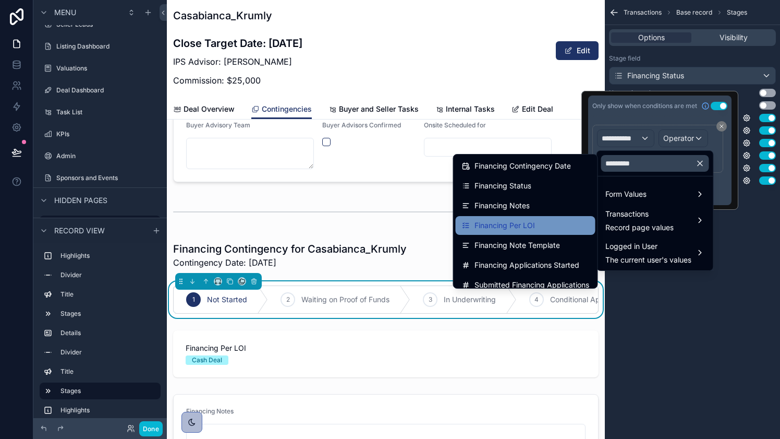
click at [553, 221] on div "Financing Per LOI" at bounding box center [525, 225] width 127 height 13
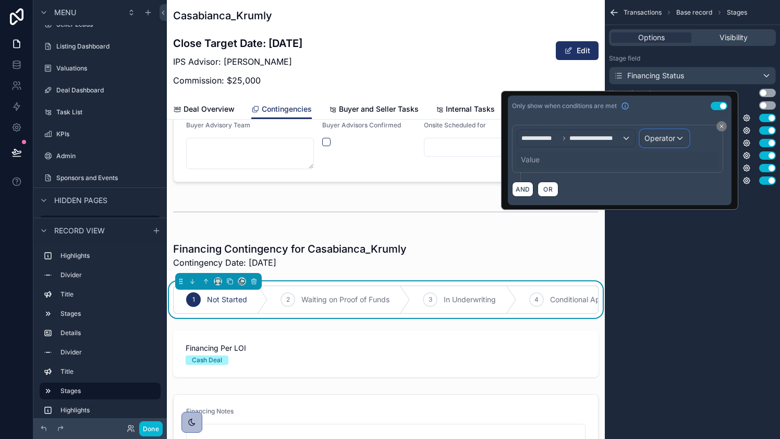
click at [668, 133] on span "Operator" at bounding box center [660, 137] width 31 height 9
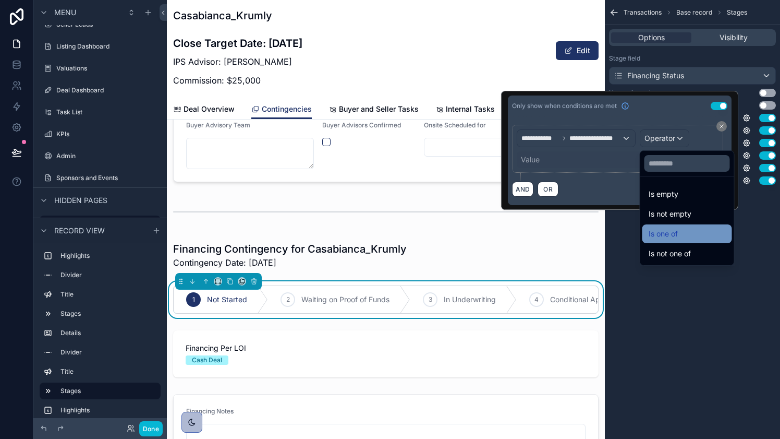
click at [687, 231] on div "Is one of" at bounding box center [687, 233] width 77 height 13
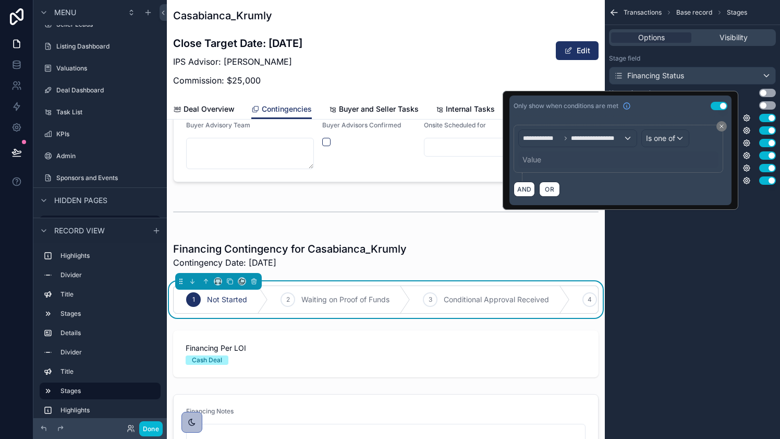
click at [534, 158] on div "Value" at bounding box center [531, 159] width 19 height 10
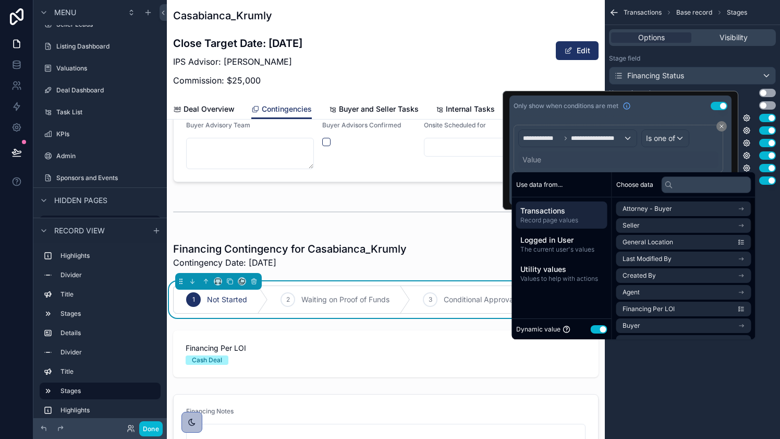
click at [603, 330] on button "Use setting" at bounding box center [599, 329] width 17 height 8
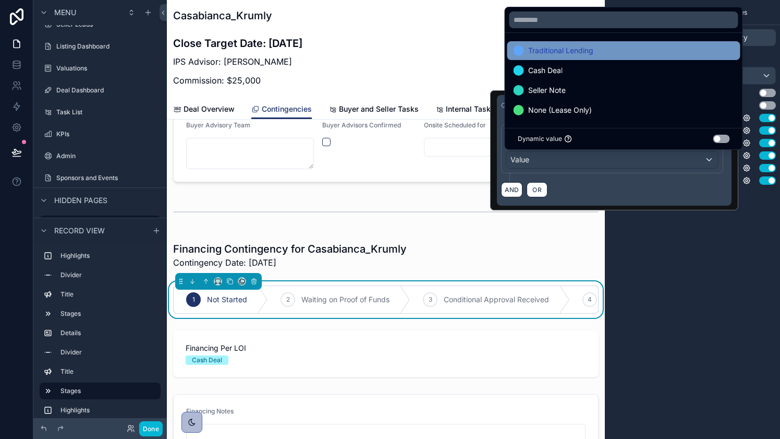
click at [580, 52] on span "Traditional Lending" at bounding box center [560, 50] width 65 height 13
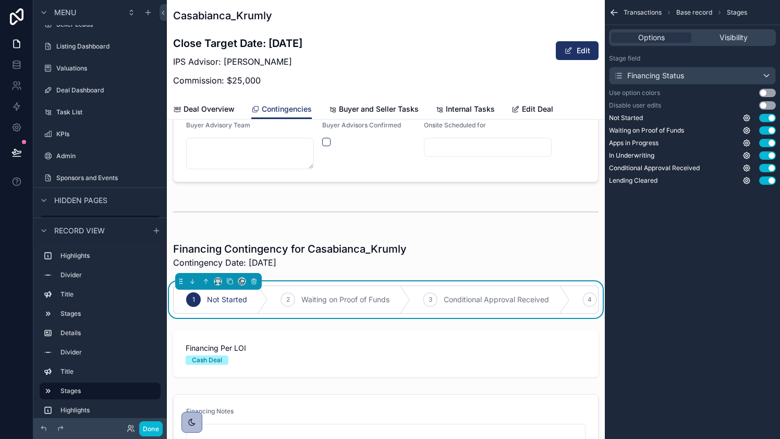
click at [649, 266] on div "Transactions Base record Stages Options Visibility Stage field Financing Status…" at bounding box center [692, 219] width 175 height 439
click at [746, 168] on icon "scrollable content" at bounding box center [747, 168] width 2 height 2
click at [722, 162] on button "Use setting" at bounding box center [719, 163] width 17 height 8
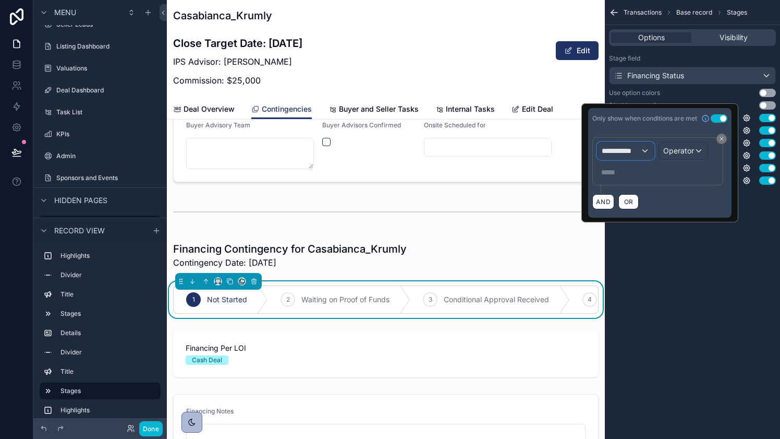
click at [641, 153] on div "**********" at bounding box center [626, 150] width 56 height 17
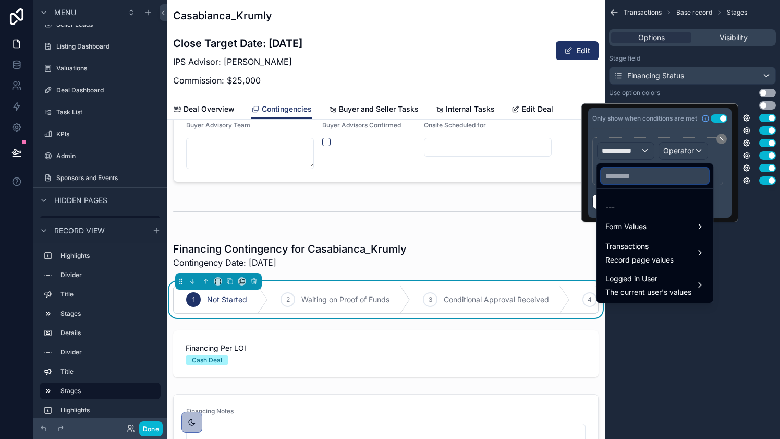
click at [643, 176] on input "text" at bounding box center [655, 175] width 108 height 17
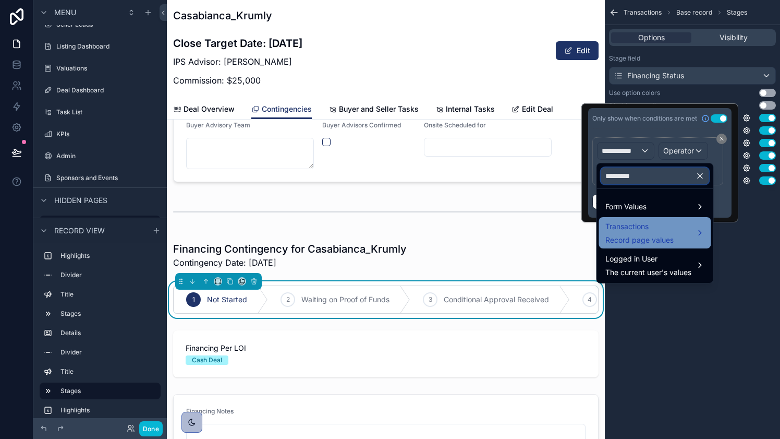
type input "*********"
click at [656, 235] on span "Record page values" at bounding box center [639, 240] width 68 height 10
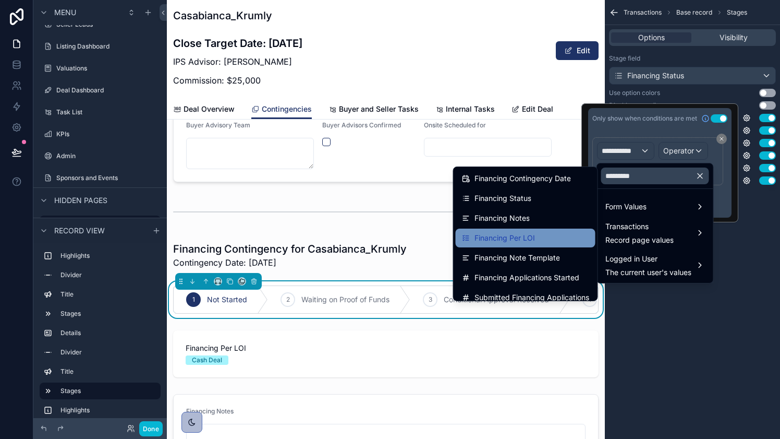
click at [527, 242] on span "Financing Per LOI" at bounding box center [505, 238] width 60 height 13
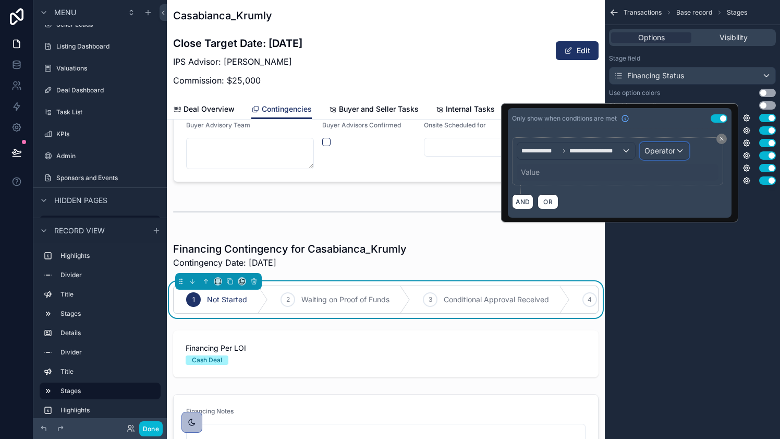
click at [666, 150] on span "Operator" at bounding box center [660, 150] width 31 height 9
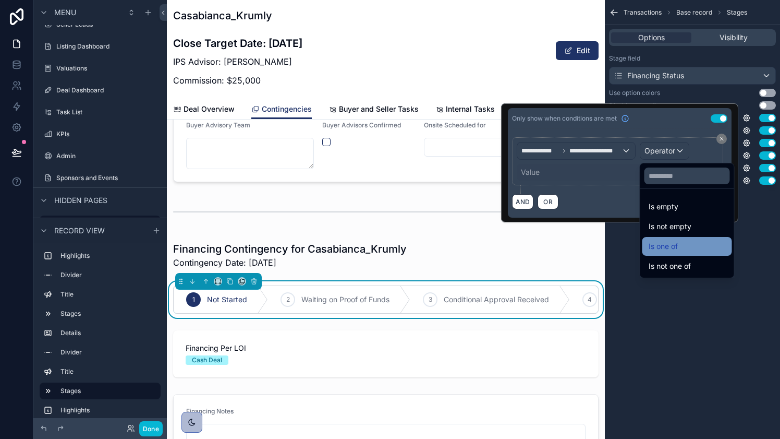
click at [676, 243] on span "Is one of" at bounding box center [663, 246] width 29 height 13
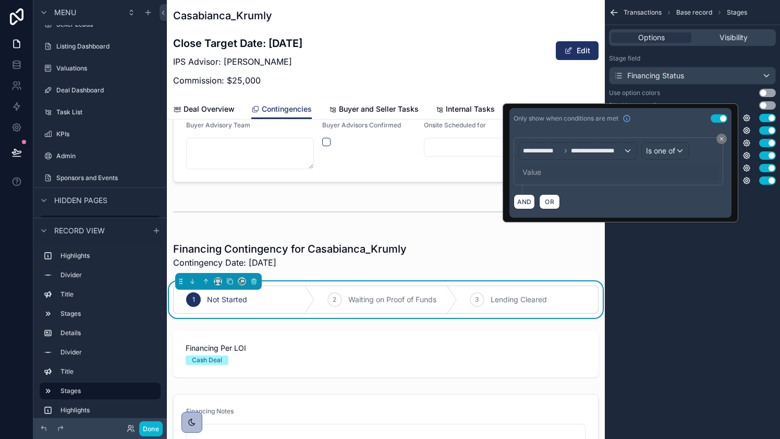
click at [552, 169] on div "Value" at bounding box center [618, 172] width 200 height 17
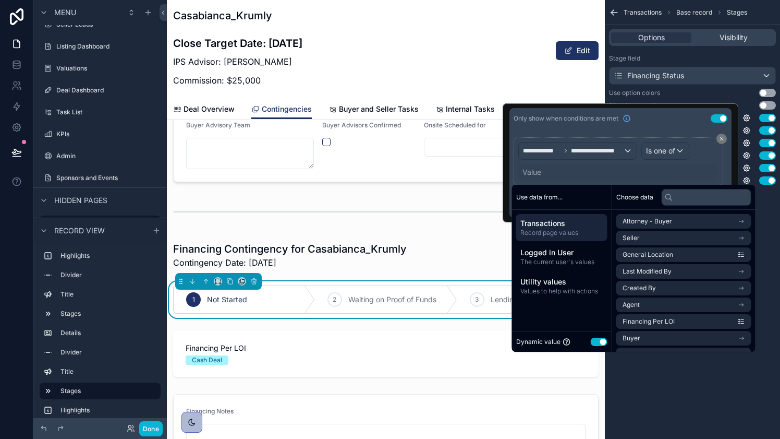
click at [598, 341] on button "Use setting" at bounding box center [599, 341] width 17 height 8
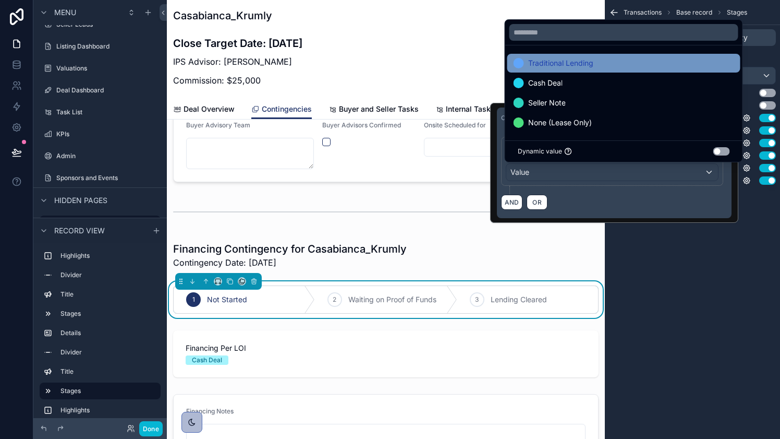
click at [560, 68] on span "Traditional Lending" at bounding box center [560, 63] width 65 height 13
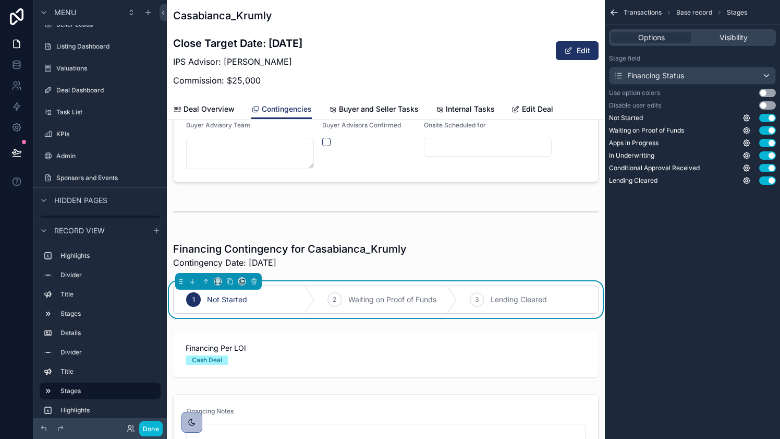
click at [623, 331] on div "Transactions Base record Stages Options Visibility Stage field Financing Status…" at bounding box center [692, 219] width 175 height 439
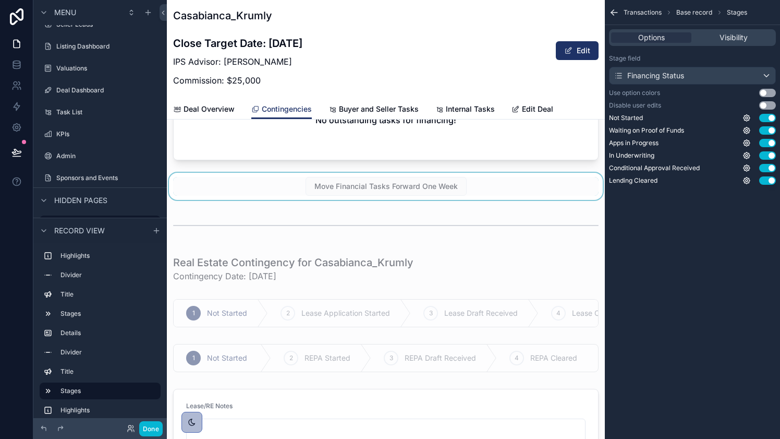
scroll to position [1097, 0]
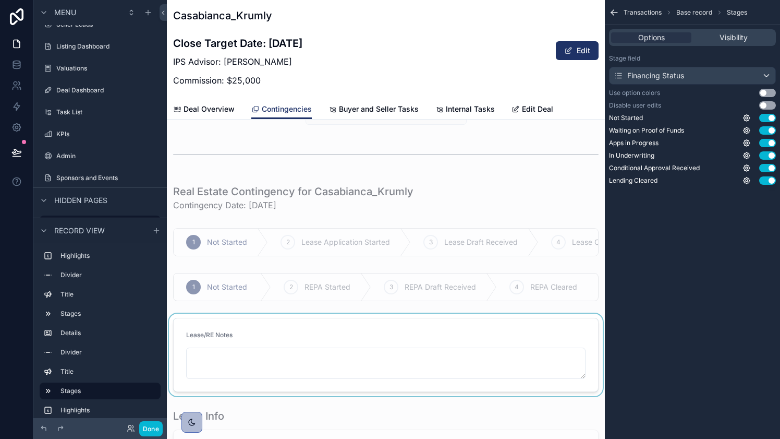
click at [461, 331] on div at bounding box center [386, 354] width 438 height 82
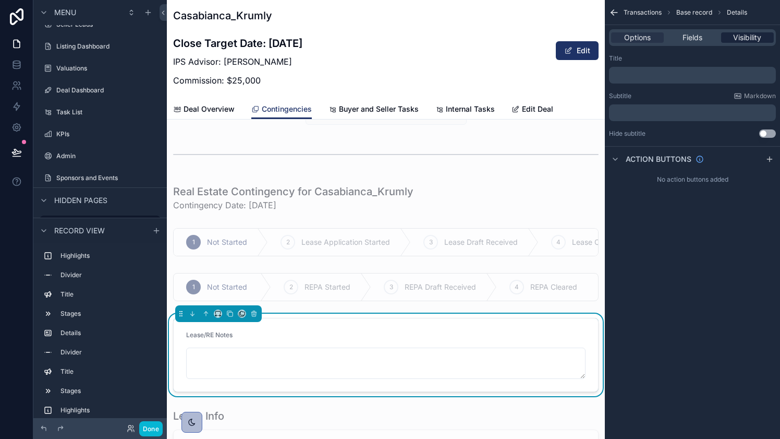
click at [744, 38] on span "Visibility" at bounding box center [747, 37] width 28 height 10
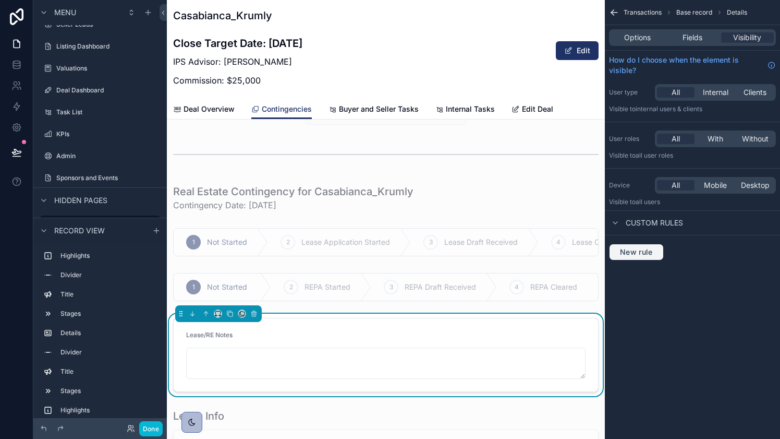
click at [646, 252] on span "New rule" at bounding box center [636, 251] width 41 height 9
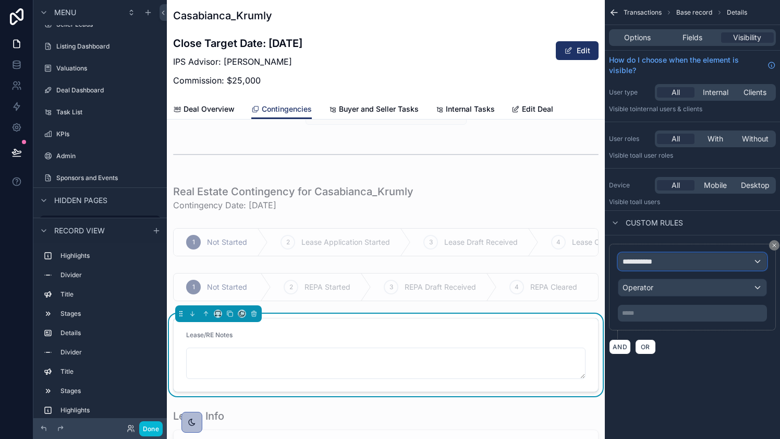
click at [702, 262] on div "**********" at bounding box center [692, 261] width 148 height 17
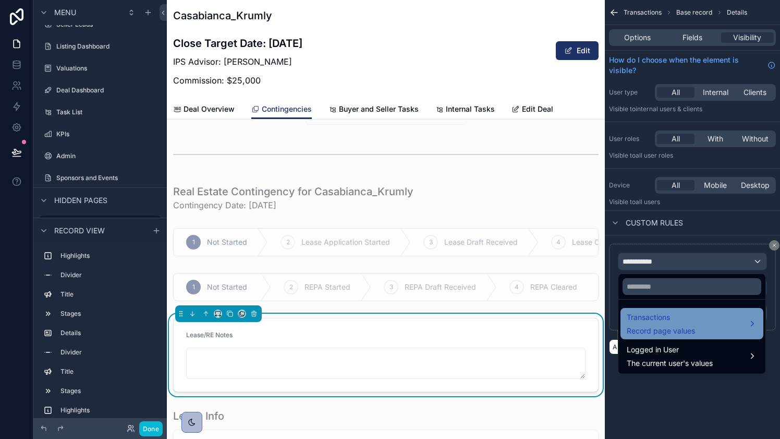
click at [700, 323] on div "Transactions Record page values" at bounding box center [692, 323] width 130 height 25
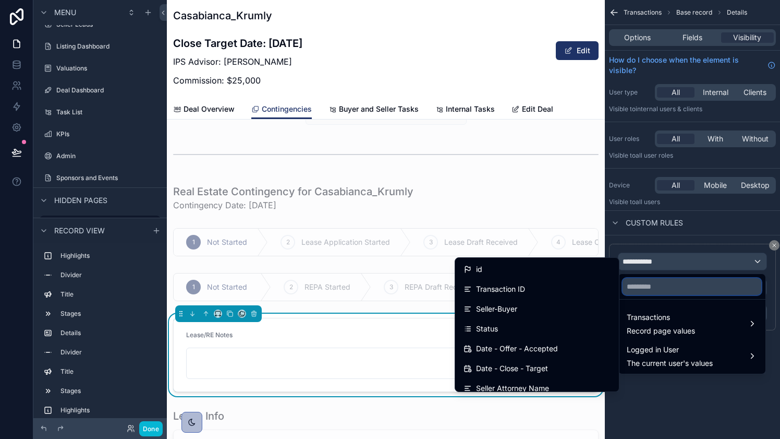
click at [634, 288] on input "text" at bounding box center [692, 286] width 139 height 17
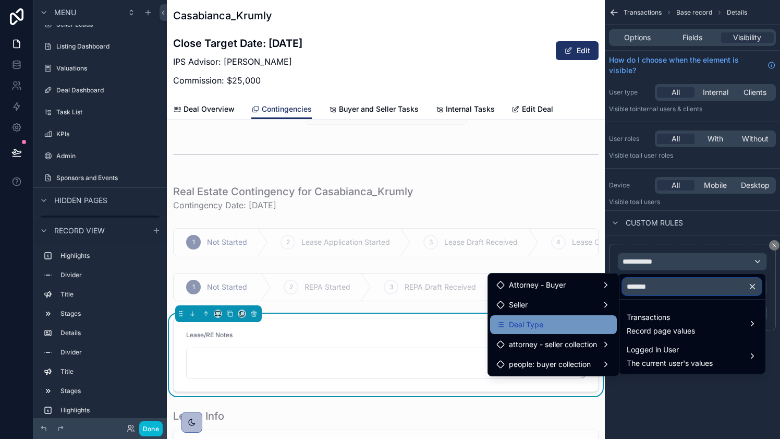
type input "*******"
click at [550, 321] on div "Deal Type" at bounding box center [553, 324] width 114 height 13
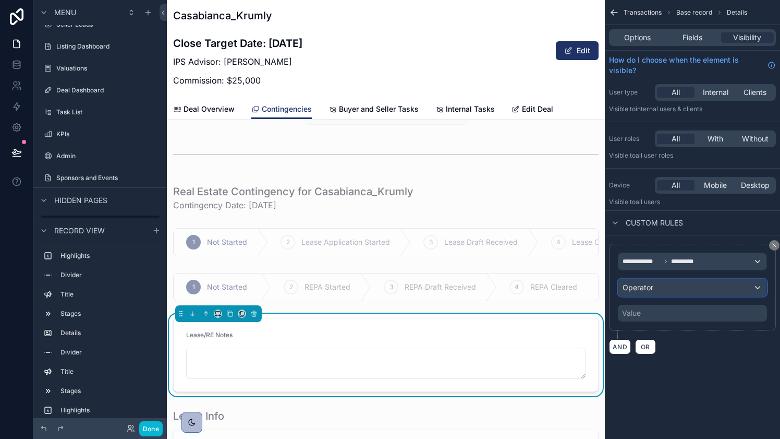
click at [674, 290] on div "Operator" at bounding box center [692, 287] width 148 height 17
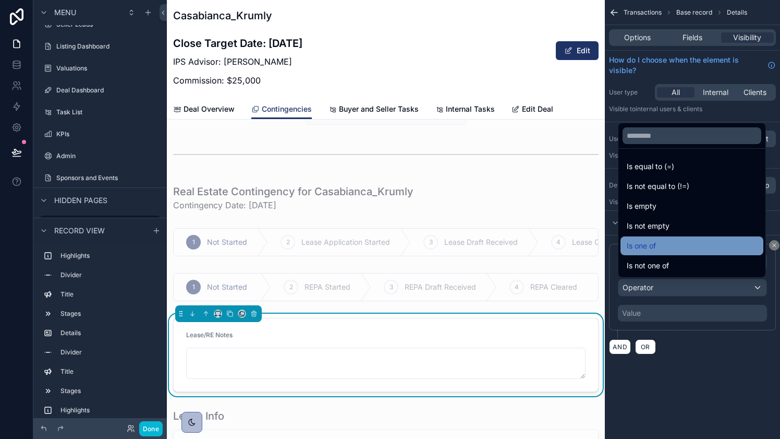
click at [676, 242] on div "Is one of" at bounding box center [692, 245] width 130 height 13
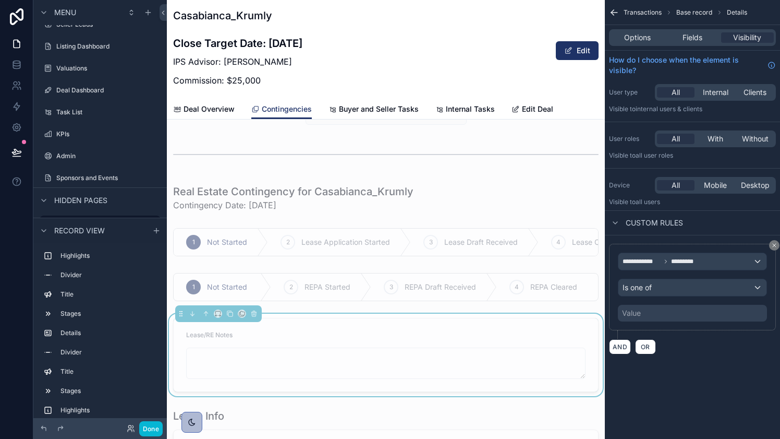
click at [668, 311] on div "Value" at bounding box center [692, 313] width 149 height 17
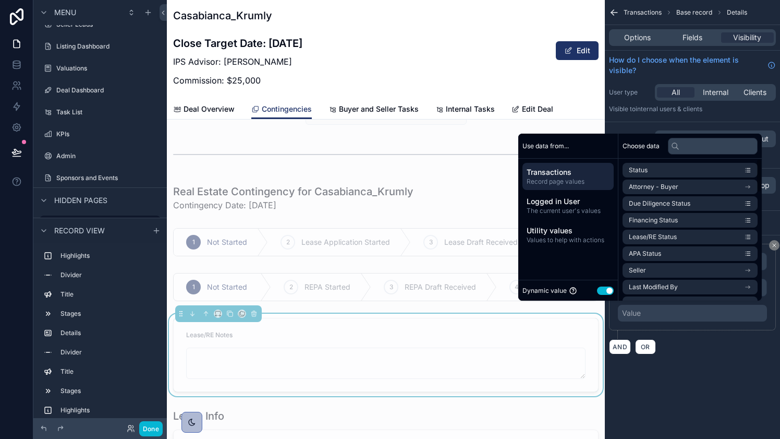
click at [605, 291] on button "Use setting" at bounding box center [605, 290] width 17 height 8
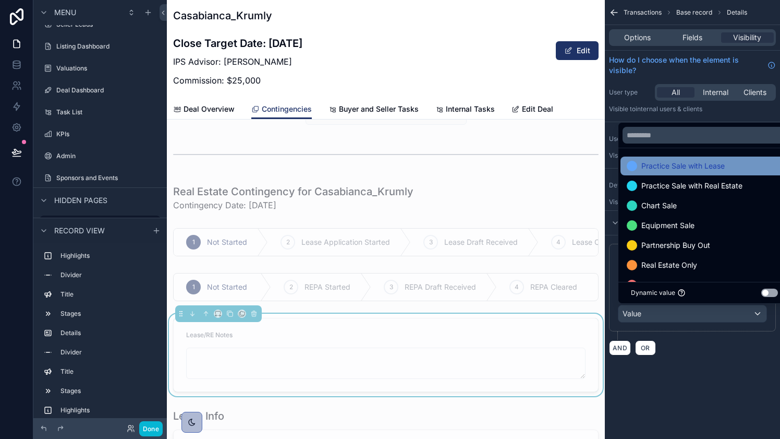
click at [670, 166] on span "Practice Sale with Lease" at bounding box center [682, 166] width 83 height 13
click at [670, 167] on span "Practice Sale with Real Estate" at bounding box center [691, 166] width 101 height 13
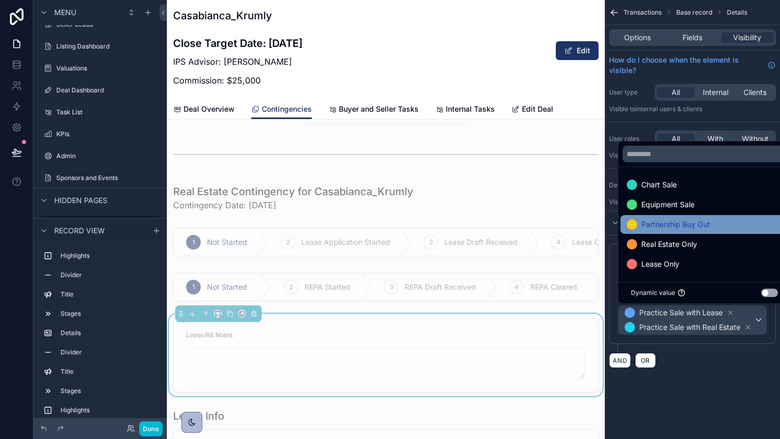
click at [662, 223] on span "Partnership Buy Out" at bounding box center [675, 224] width 69 height 13
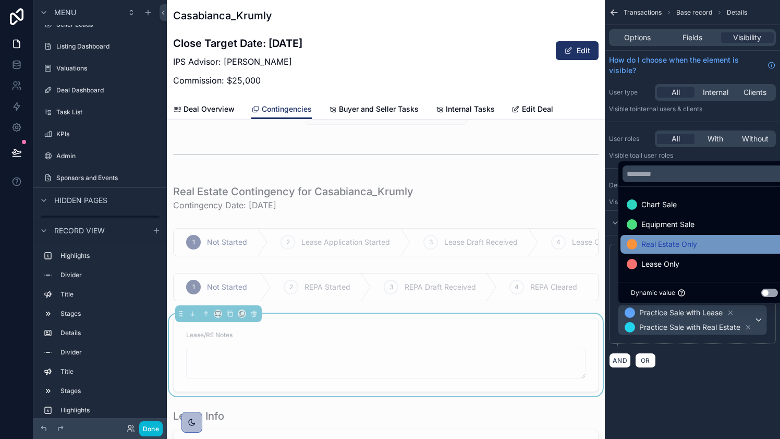
click at [661, 241] on span "Real Estate Only" at bounding box center [669, 244] width 56 height 13
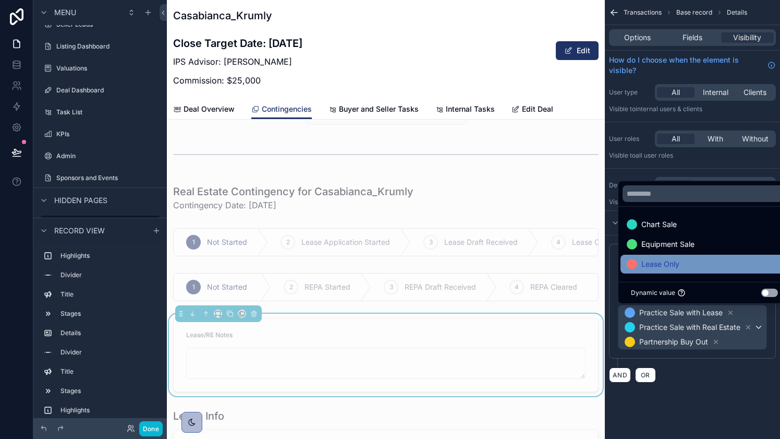
click at [661, 262] on span "Lease Only" at bounding box center [660, 264] width 38 height 13
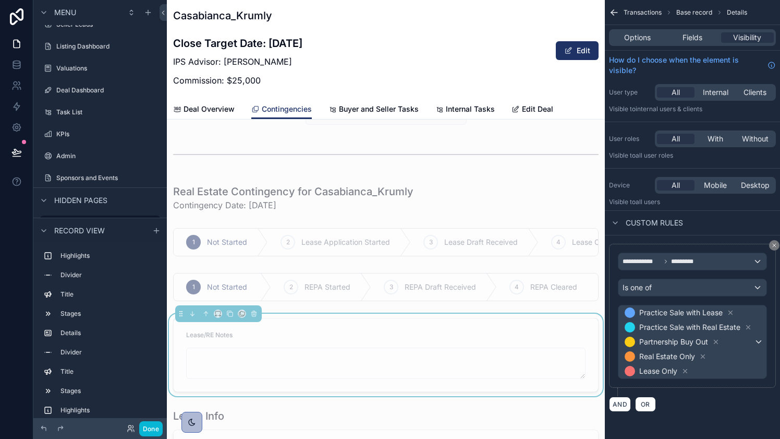
click at [692, 400] on div "AND OR" at bounding box center [692, 404] width 167 height 16
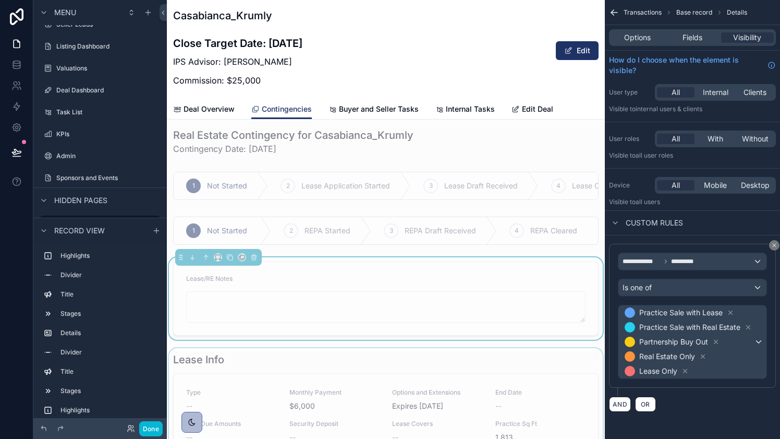
scroll to position [1117, 0]
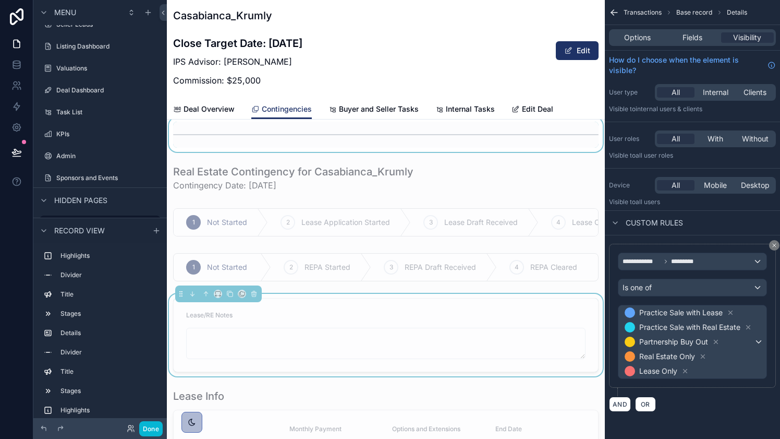
click at [475, 144] on div at bounding box center [386, 134] width 438 height 34
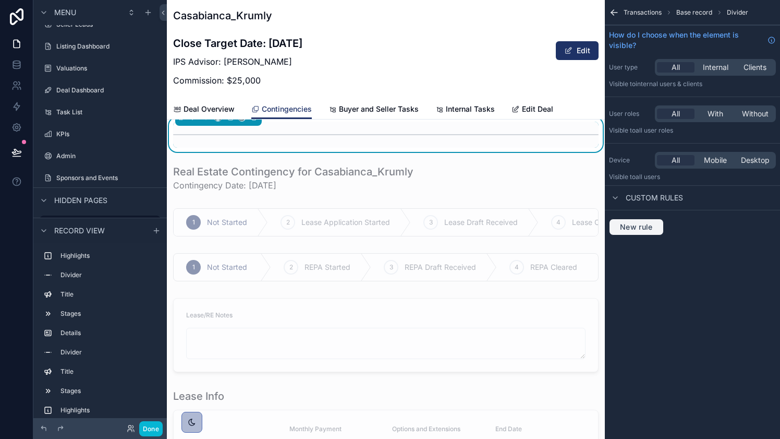
click at [659, 224] on button "New rule" at bounding box center [636, 226] width 55 height 17
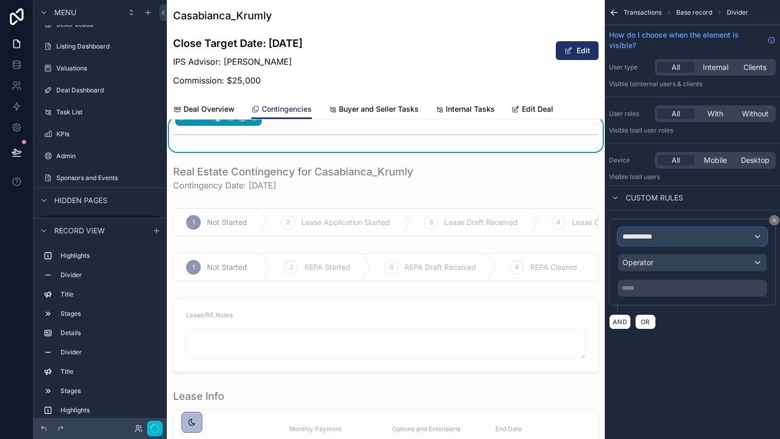
click at [660, 233] on span "**********" at bounding box center [642, 236] width 39 height 10
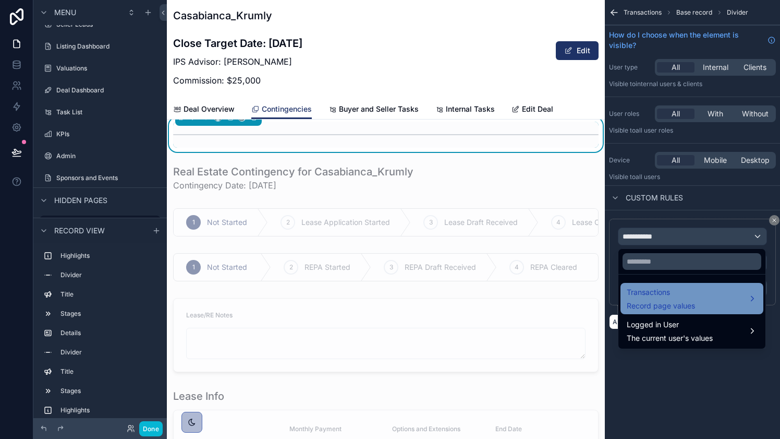
click at [670, 306] on span "Record page values" at bounding box center [661, 305] width 68 height 10
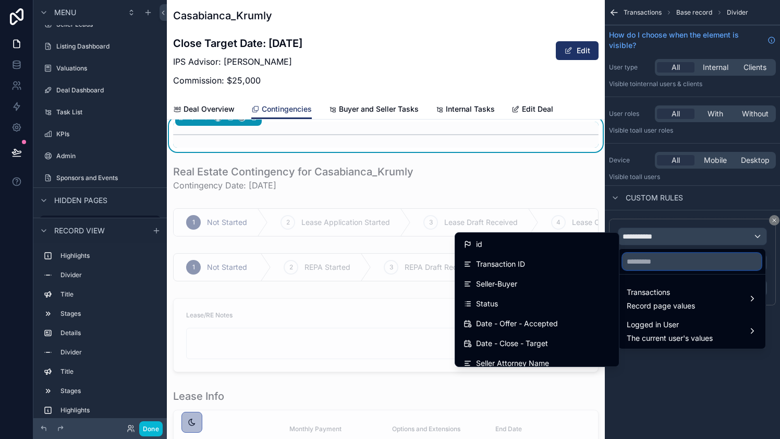
click at [665, 253] on input "text" at bounding box center [692, 261] width 139 height 17
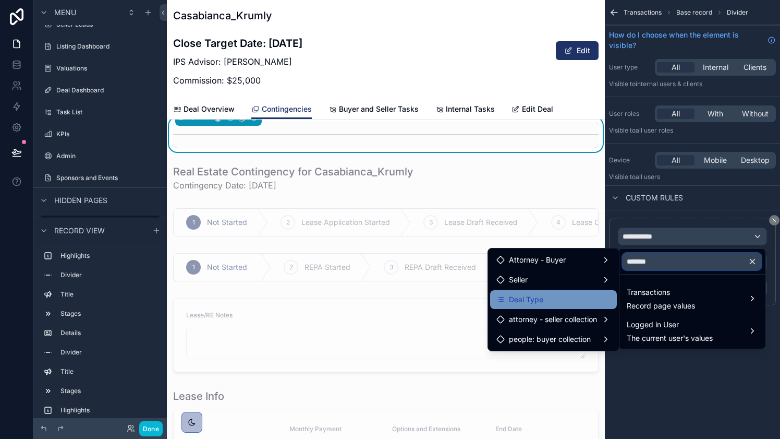
type input "*******"
click at [571, 298] on div "Deal Type" at bounding box center [553, 299] width 114 height 13
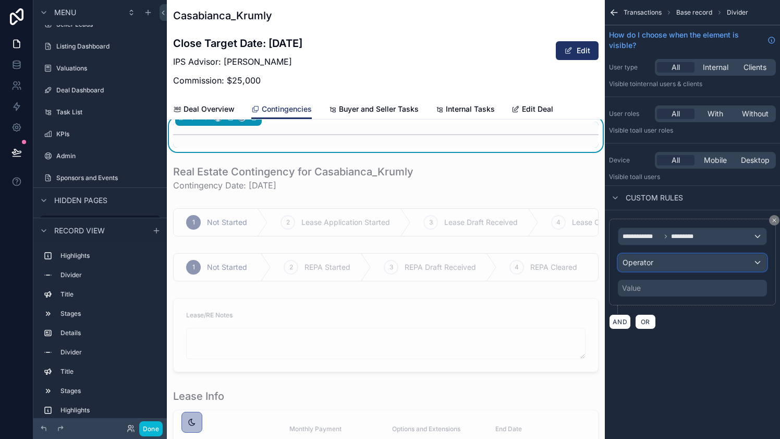
click at [666, 270] on div "Operator" at bounding box center [692, 262] width 148 height 17
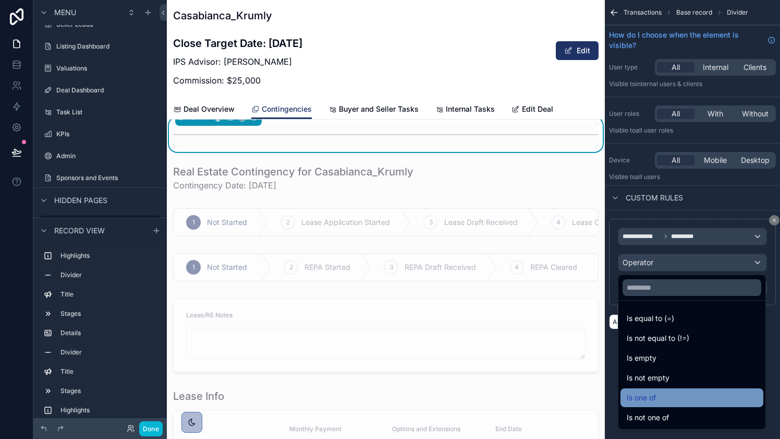
click at [680, 392] on div "Is one of" at bounding box center [692, 397] width 130 height 13
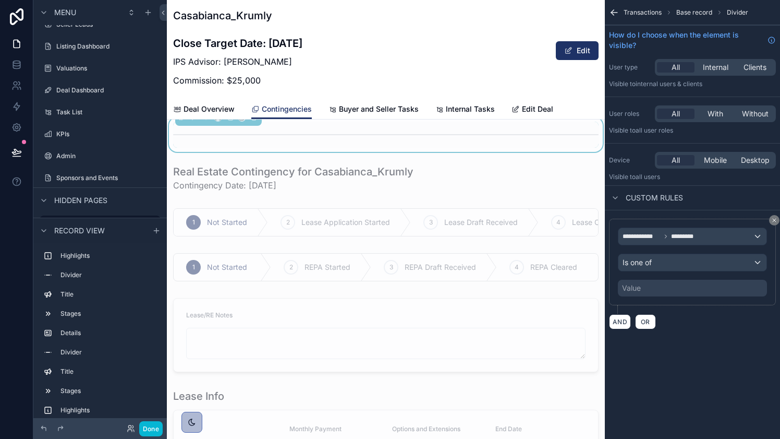
click at [672, 289] on div "Value" at bounding box center [692, 287] width 149 height 17
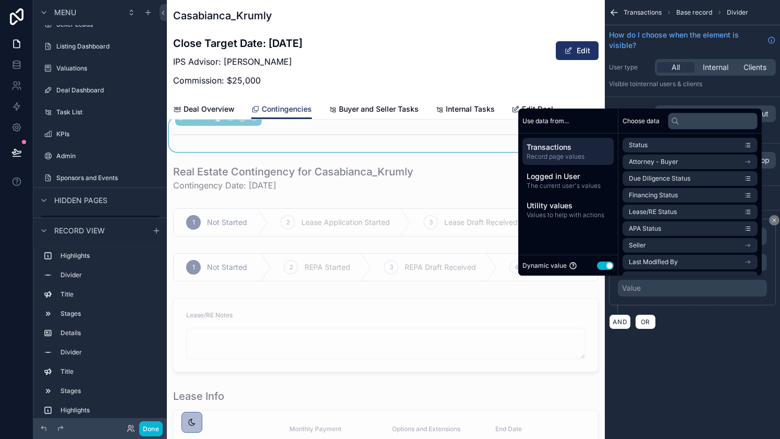
click at [603, 264] on button "Use setting" at bounding box center [605, 265] width 17 height 8
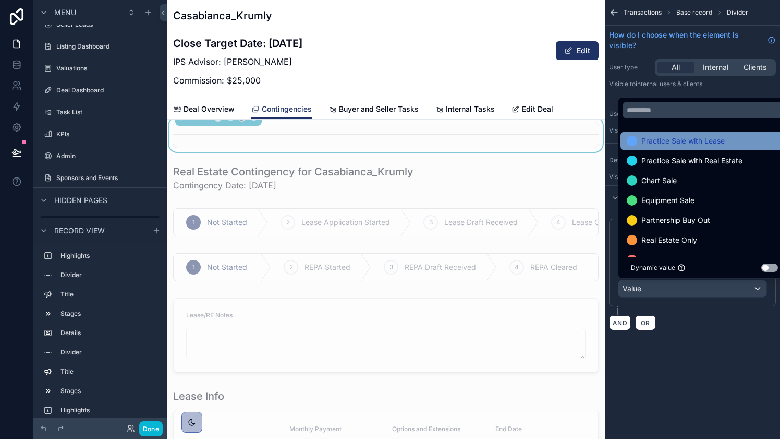
click at [675, 139] on span "Practice Sale with Lease" at bounding box center [682, 141] width 83 height 13
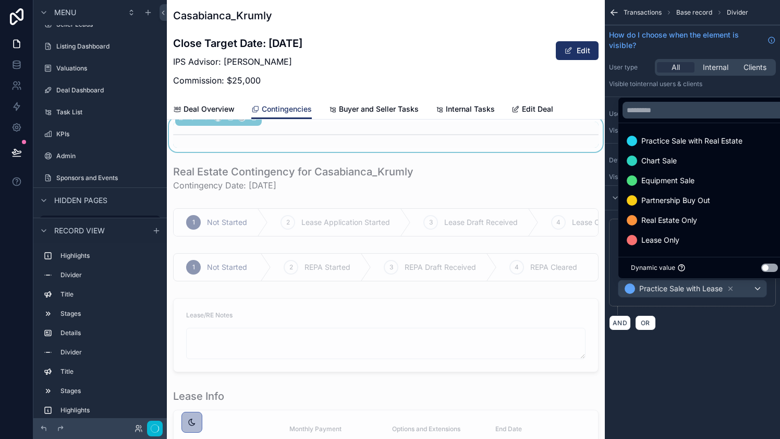
click at [675, 139] on span "Practice Sale with Real Estate" at bounding box center [691, 141] width 101 height 13
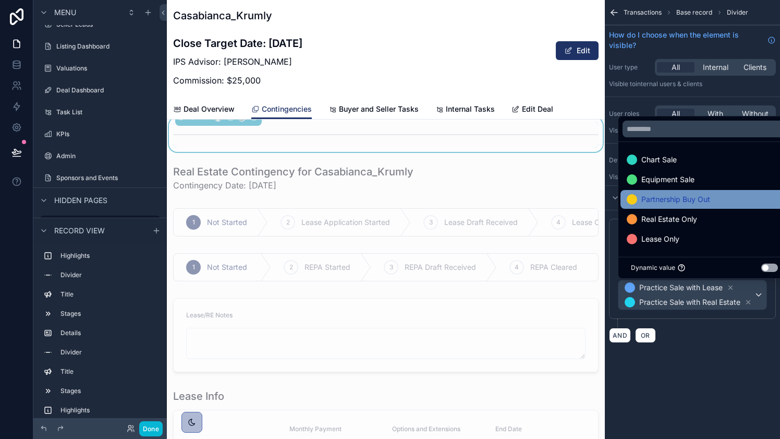
click at [680, 201] on span "Partnership Buy Out" at bounding box center [675, 199] width 69 height 13
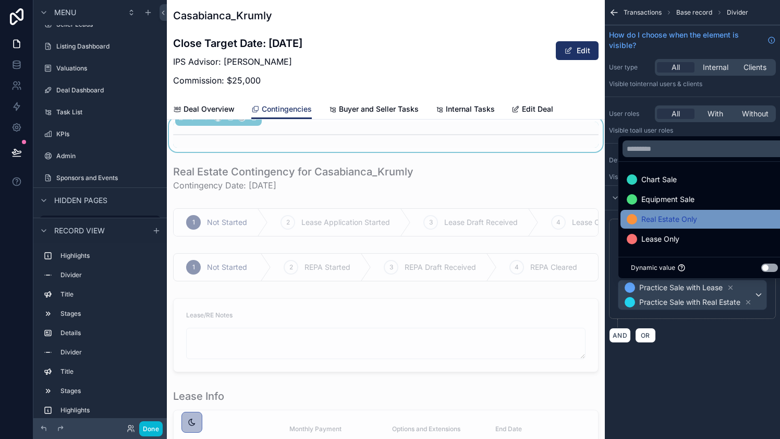
click at [680, 217] on span "Real Estate Only" at bounding box center [669, 219] width 56 height 13
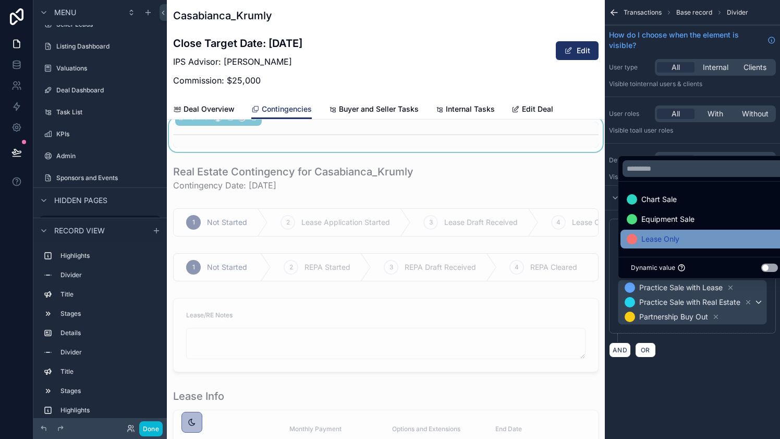
click at [680, 237] on div "Lease Only" at bounding box center [704, 239] width 155 height 13
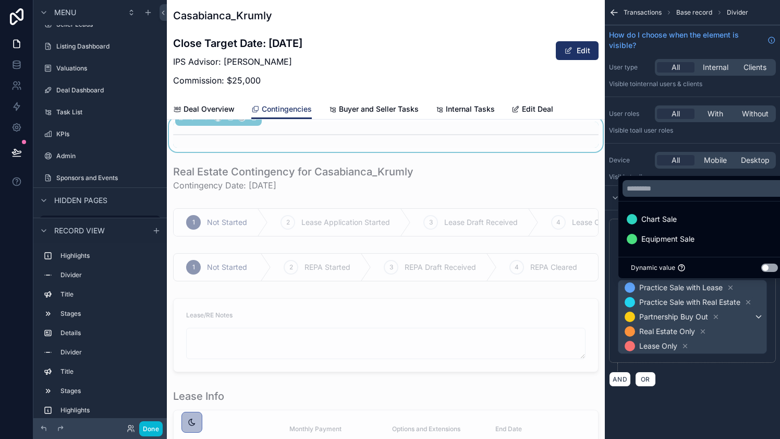
click at [703, 387] on div "**********" at bounding box center [692, 302] width 175 height 185
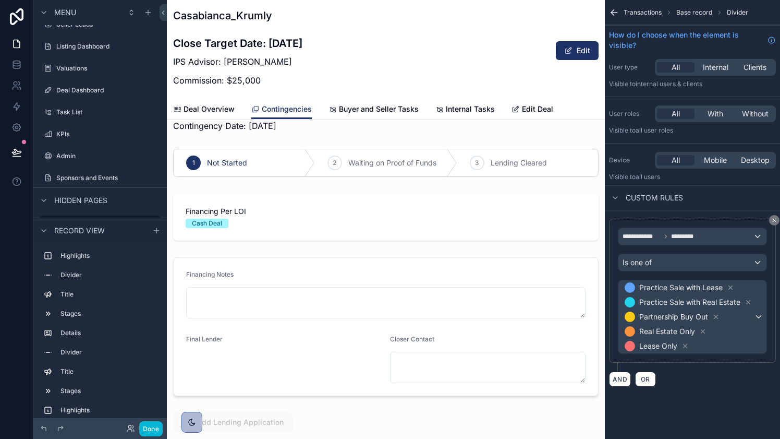
scroll to position [517, 0]
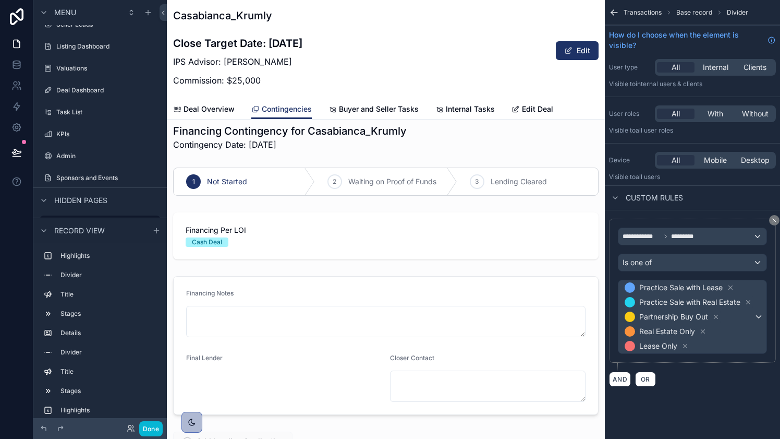
click at [613, 15] on icon "scrollable content" at bounding box center [614, 12] width 10 height 10
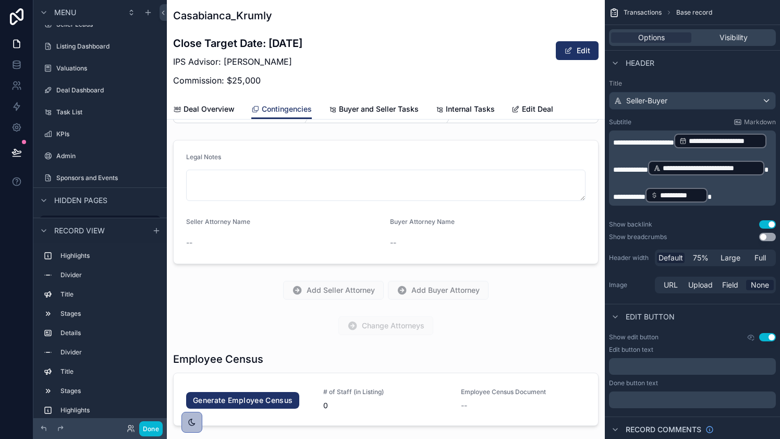
scroll to position [1838, 0]
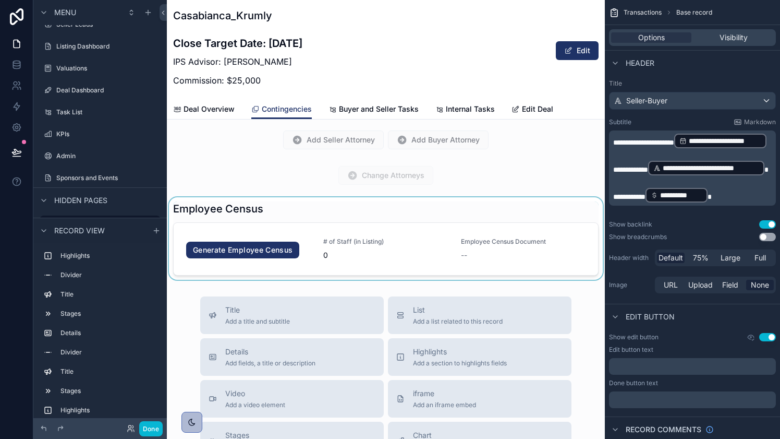
click at [488, 205] on div at bounding box center [386, 238] width 438 height 82
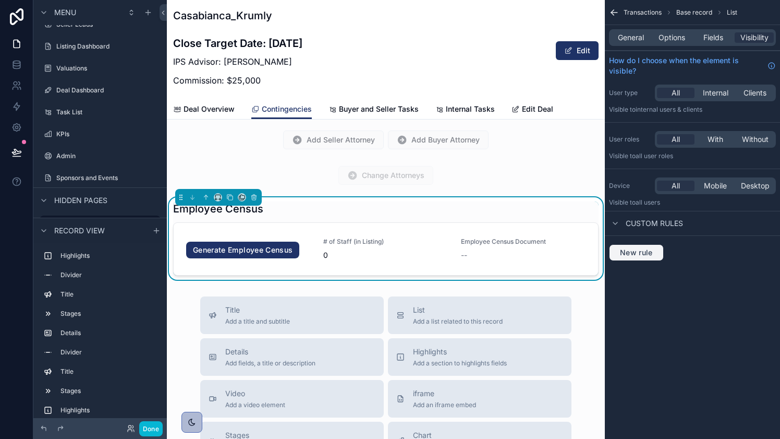
click at [648, 257] on button "New rule" at bounding box center [636, 252] width 55 height 17
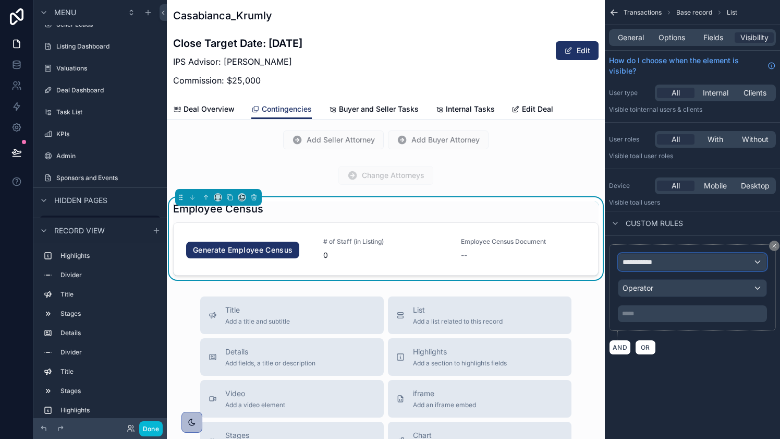
click at [651, 261] on span "**********" at bounding box center [642, 262] width 39 height 10
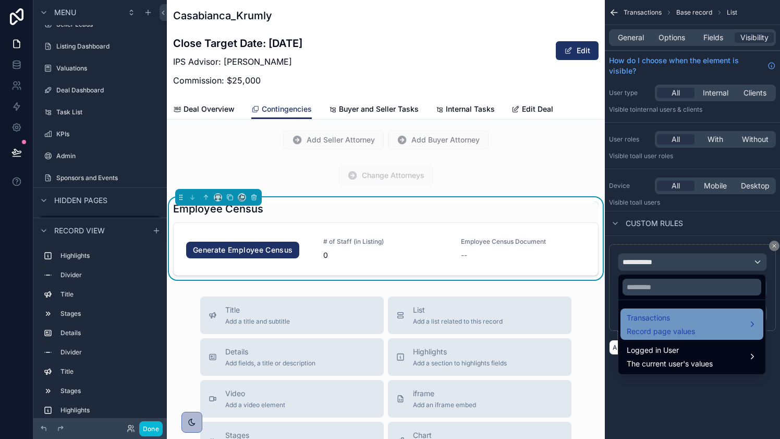
click at [660, 318] on span "Transactions" at bounding box center [661, 317] width 68 height 13
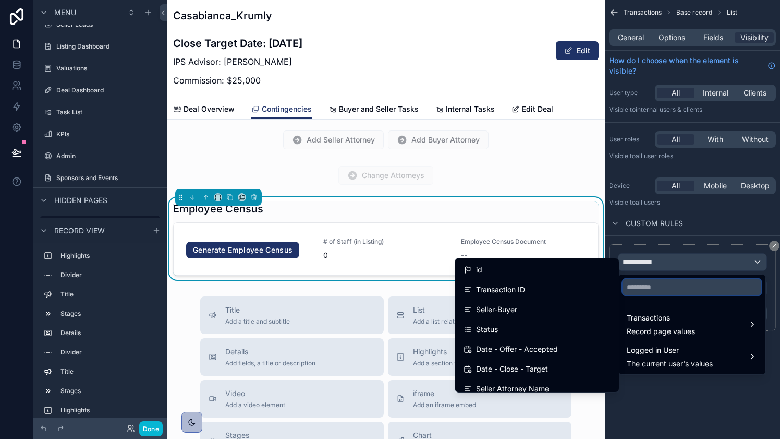
click at [654, 291] on input "text" at bounding box center [692, 286] width 139 height 17
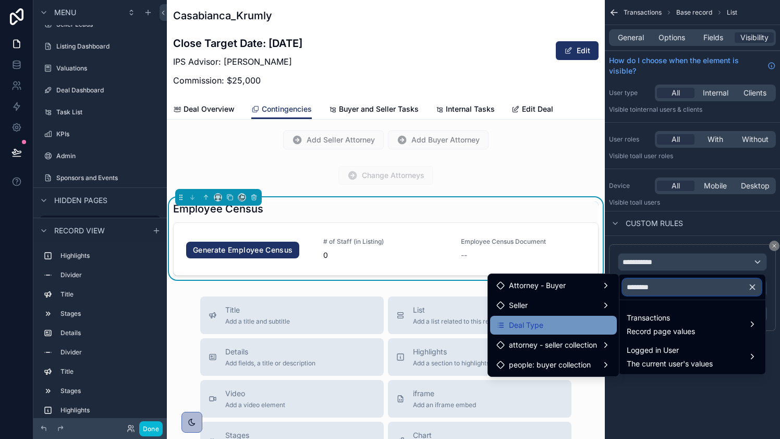
type input "********"
click at [563, 329] on div "Deal Type" at bounding box center [553, 325] width 114 height 13
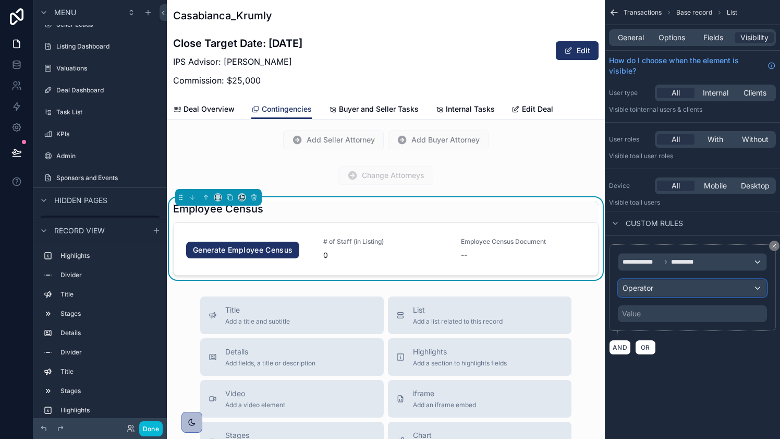
click at [651, 290] on span "Operator" at bounding box center [638, 287] width 31 height 9
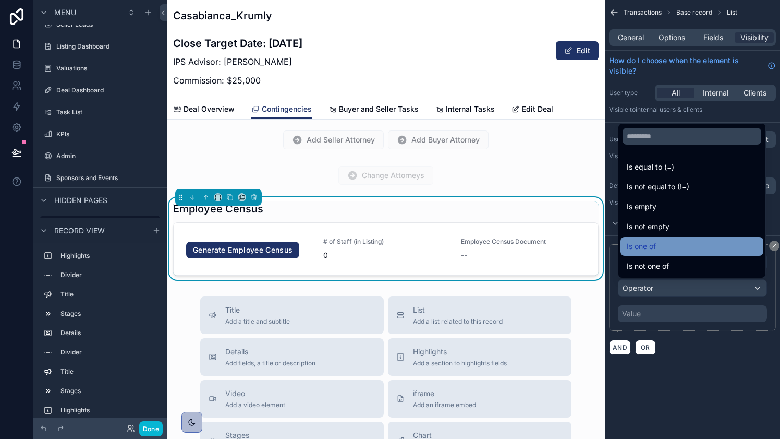
click at [660, 253] on div "Is one of" at bounding box center [692, 246] width 143 height 19
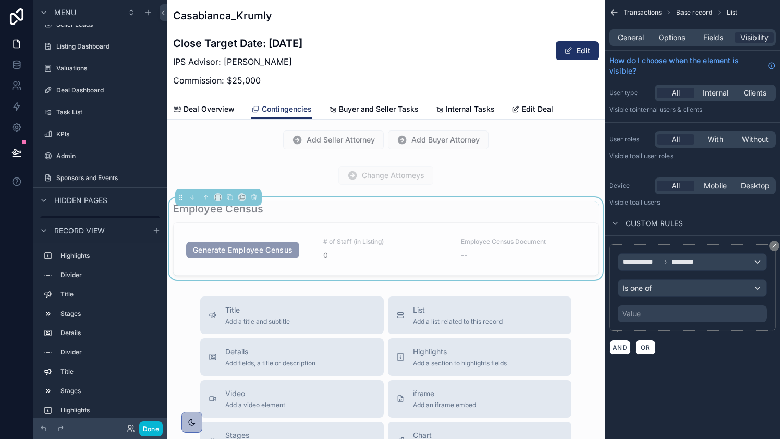
click at [671, 311] on div "Value" at bounding box center [692, 313] width 149 height 17
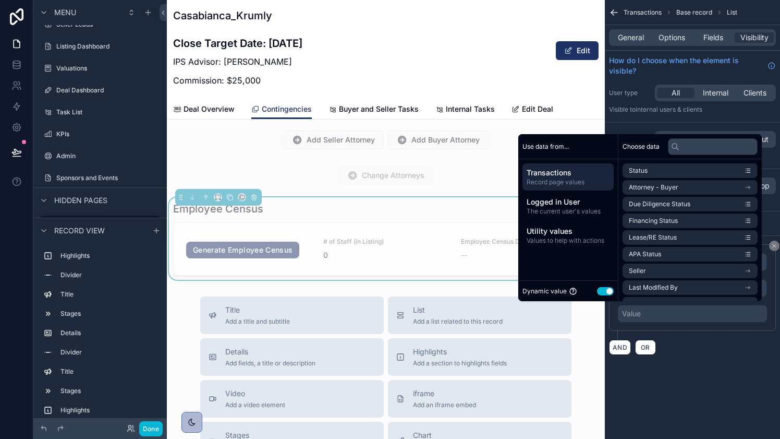
click at [604, 289] on button "Use setting" at bounding box center [605, 291] width 17 height 8
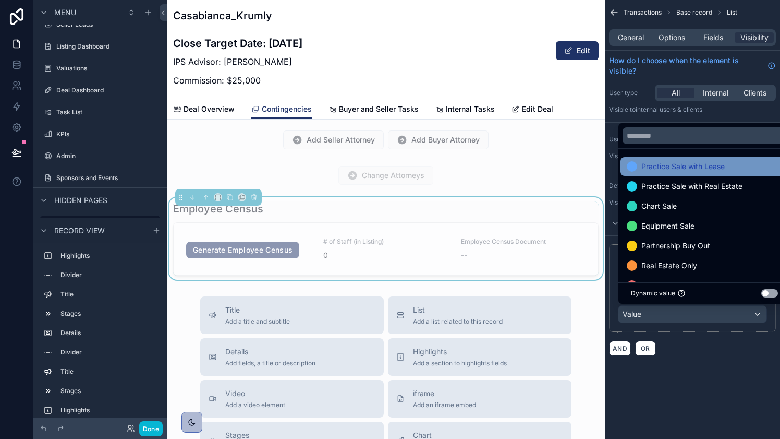
click at [663, 168] on span "Practice Sale with Lease" at bounding box center [682, 166] width 83 height 13
click at [664, 169] on span "Practice Sale with Real Estate" at bounding box center [691, 166] width 101 height 13
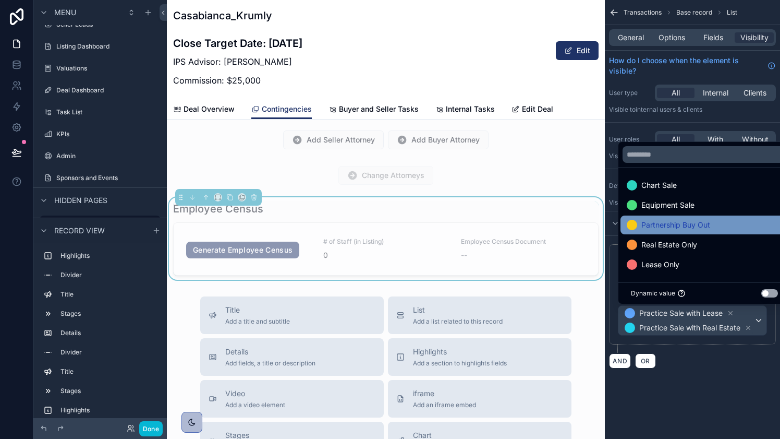
click at [660, 225] on span "Partnership Buy Out" at bounding box center [675, 224] width 69 height 13
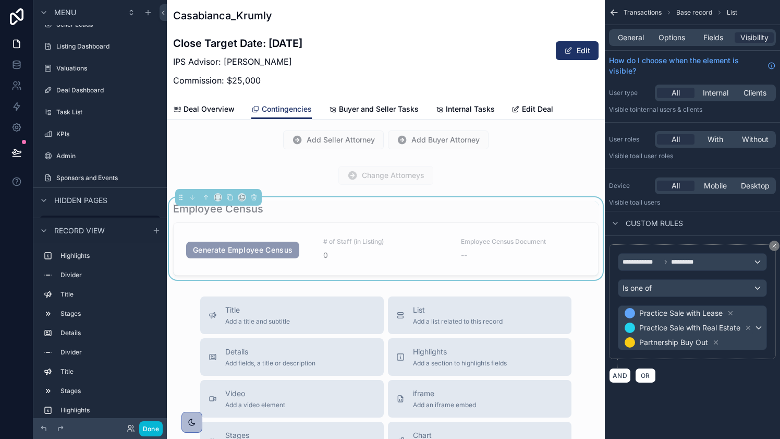
click at [699, 398] on div "**********" at bounding box center [692, 204] width 175 height 408
click at [147, 429] on button "Done" at bounding box center [150, 428] width 23 height 15
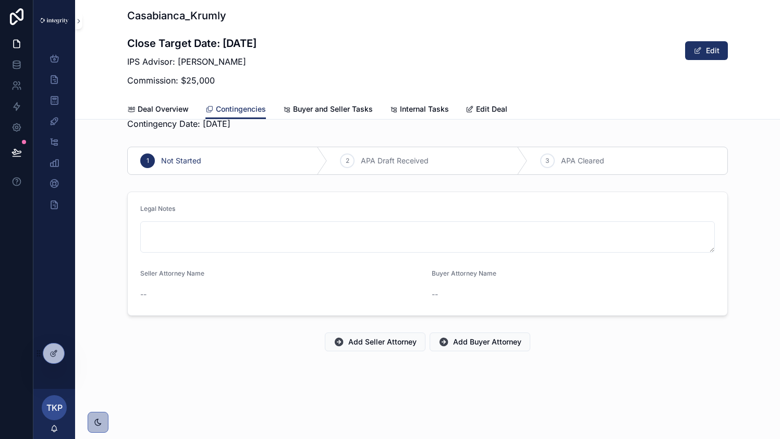
scroll to position [1041, 0]
click at [13, 148] on icon at bounding box center [16, 152] width 10 height 10
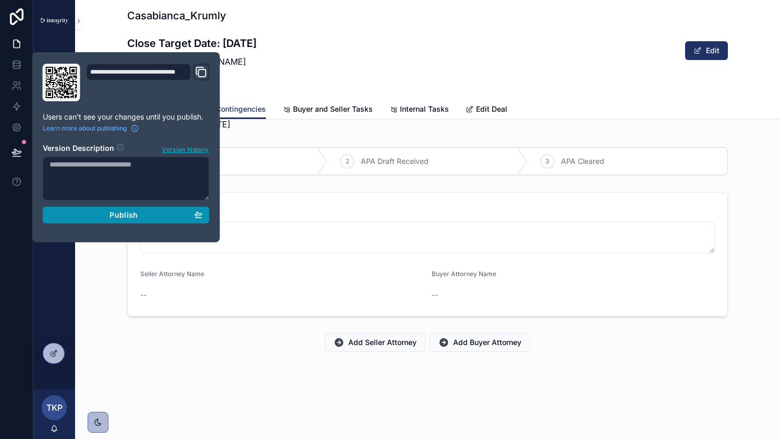
click at [104, 213] on div "Publish" at bounding box center [126, 214] width 153 height 9
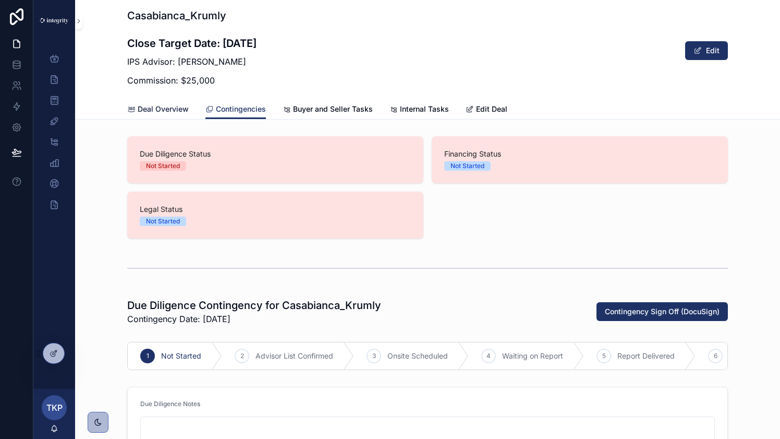
click at [150, 106] on span "Deal Overview" at bounding box center [163, 109] width 51 height 10
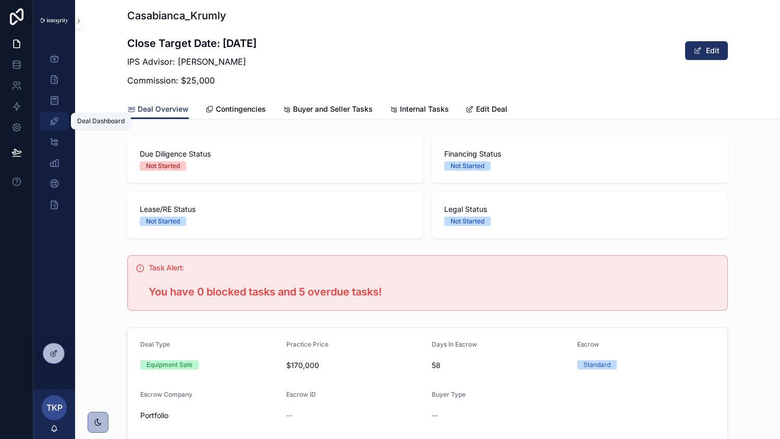
click at [58, 123] on icon "scrollable content" at bounding box center [54, 121] width 10 height 10
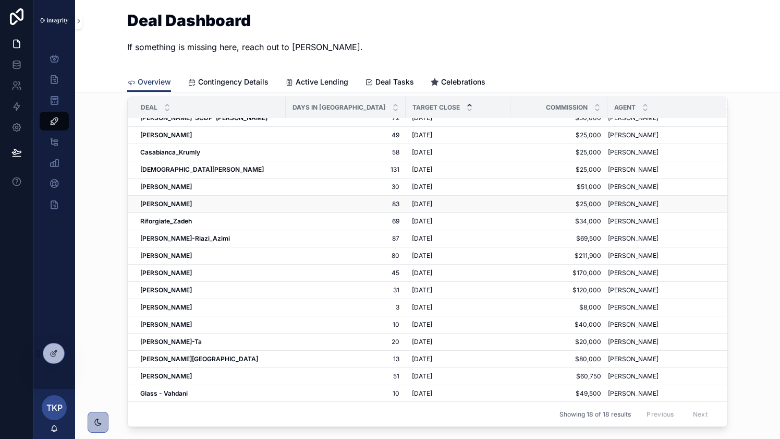
scroll to position [40, 0]
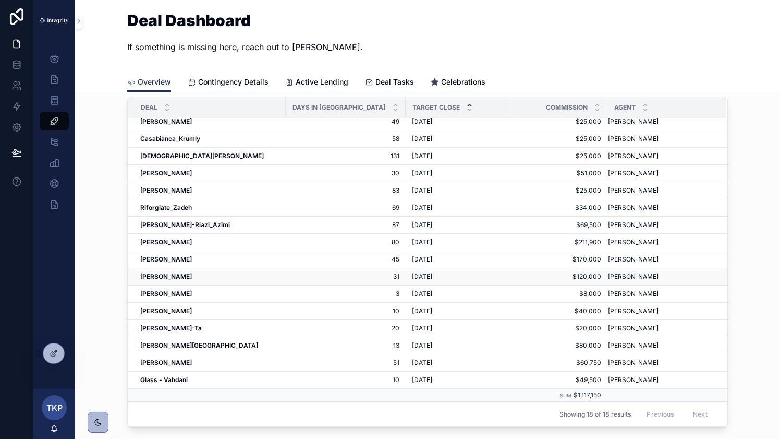
click at [158, 276] on strong "[PERSON_NAME]" at bounding box center [166, 276] width 52 height 8
